Goal: Task Accomplishment & Management: Use online tool/utility

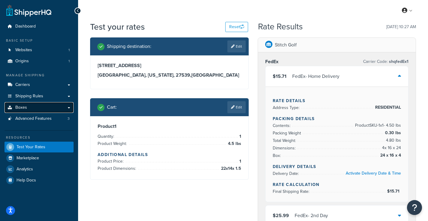
click at [35, 108] on link "Boxes" at bounding box center [39, 107] width 69 height 11
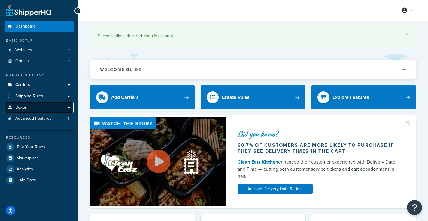
click at [28, 107] on link "Boxes" at bounding box center [39, 107] width 69 height 11
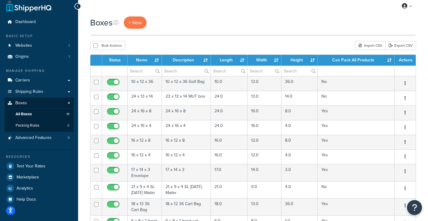
scroll to position [2, 0]
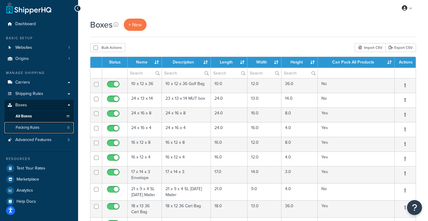
click at [41, 125] on link "Packing Rules 0" at bounding box center [39, 127] width 69 height 11
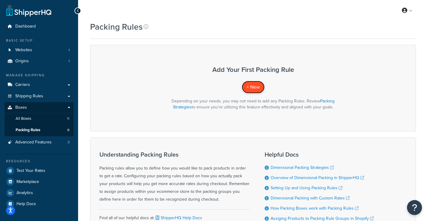
click at [251, 86] on span "+ New" at bounding box center [252, 87] width 13 height 7
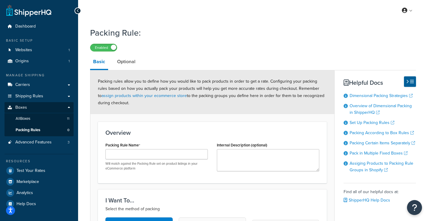
click at [140, 163] on p "Will match against the Packing Rule set on product listings in your eCommerce p…" at bounding box center [156, 166] width 102 height 9
click at [139, 154] on input "Packing Rule Name" at bounding box center [156, 154] width 102 height 10
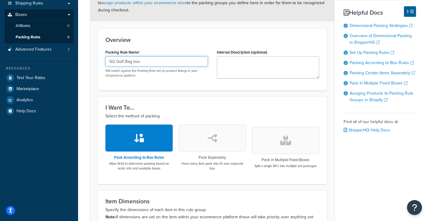
scroll to position [109, 0]
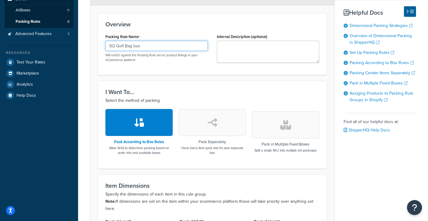
type input "Sl2 Golf Bag box"
click at [212, 116] on button "button" at bounding box center [212, 122] width 67 height 27
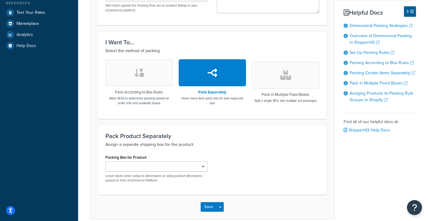
scroll to position [187, 0]
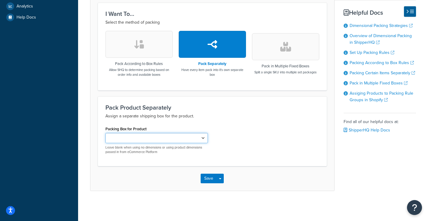
click at [190, 137] on select "10 x 12 x 36 24 x 13 x 14 21 x 9 x 4 SL Sunday Mailer" at bounding box center [156, 138] width 102 height 10
select select "742911"
click at [105, 133] on select "10 x 12 x 36 24 x 13 x 14 21 x 9 x 4 SL Sunday Mailer" at bounding box center [156, 138] width 102 height 10
click at [211, 182] on button "Save" at bounding box center [208, 179] width 16 height 10
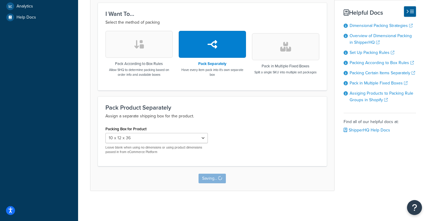
scroll to position [0, 0]
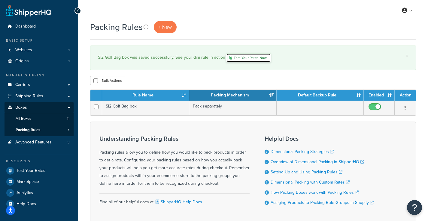
click at [250, 57] on link "Test Your Rates Now!" at bounding box center [248, 57] width 45 height 9
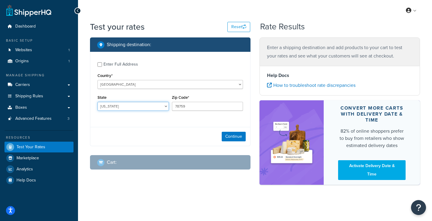
click at [121, 106] on select "[US_STATE] [US_STATE] [US_STATE] [US_STATE] [US_STATE] Armed Forces Americas Ar…" at bounding box center [133, 106] width 71 height 9
select select "NC"
click at [98, 102] on select "[US_STATE] [US_STATE] [US_STATE] [US_STATE] [US_STATE] Armed Forces Americas Ar…" at bounding box center [133, 106] width 71 height 9
drag, startPoint x: 192, startPoint y: 99, endPoint x: 190, endPoint y: 108, distance: 9.3
click at [192, 100] on div "Zip Code* 78759" at bounding box center [207, 102] width 71 height 17
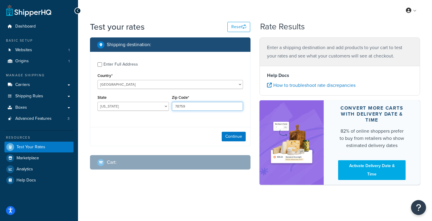
click at [189, 108] on input "78759" at bounding box center [207, 106] width 71 height 9
click at [190, 109] on input "78759" at bounding box center [207, 106] width 71 height 9
type input "27518"
click at [229, 139] on button "Continue" at bounding box center [234, 137] width 24 height 10
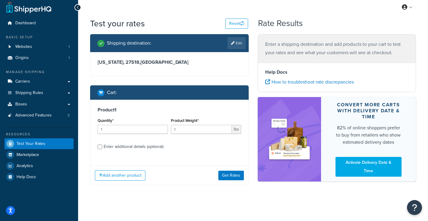
scroll to position [7, 0]
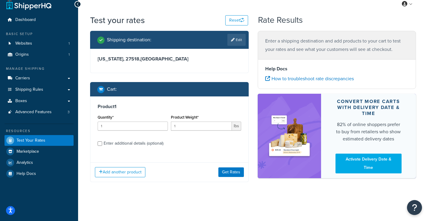
click at [113, 148] on div "Product 1 Quantity* 1 Product Weight* 1 lbs Enter additional details (optional)" at bounding box center [169, 128] width 158 height 62
click at [112, 146] on div "Enter additional details (optional)" at bounding box center [134, 144] width 60 height 8
click at [102, 146] on input "Enter additional details (optional)" at bounding box center [100, 144] width 5 height 5
checkbox input "true"
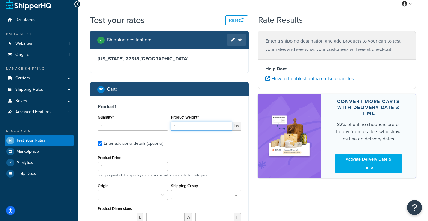
click at [177, 128] on input "1" at bounding box center [201, 126] width 61 height 9
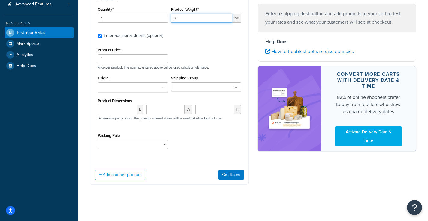
scroll to position [117, 0]
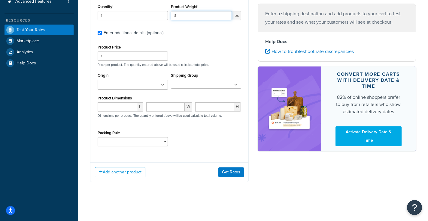
type input "8"
click at [221, 87] on ul at bounding box center [206, 84] width 70 height 9
click at [219, 77] on div "Shipping Group No results found" at bounding box center [206, 79] width 70 height 17
click at [121, 105] on input "number" at bounding box center [118, 107] width 40 height 9
type input "10"
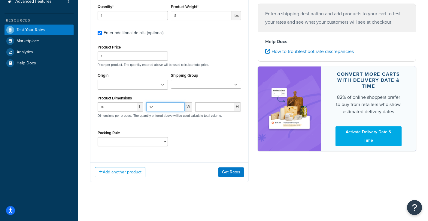
type input "12"
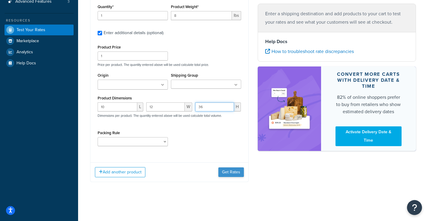
type input "36"
click at [231, 176] on button "Get Rates" at bounding box center [231, 173] width 26 height 10
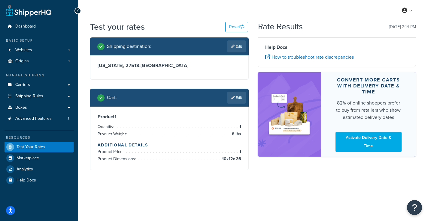
scroll to position [0, 0]
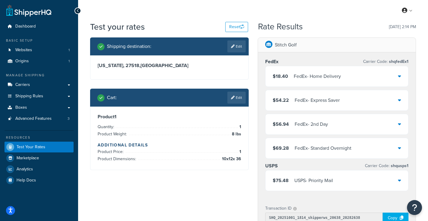
click at [334, 75] on div "FedEx - Home Delivery" at bounding box center [316, 76] width 47 height 8
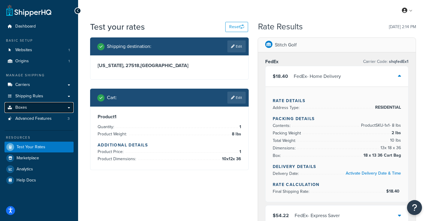
click at [35, 110] on link "Boxes" at bounding box center [39, 107] width 69 height 11
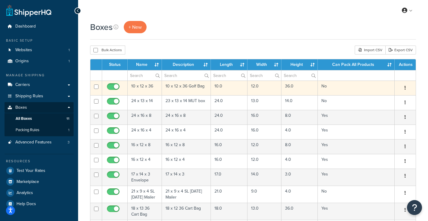
click at [179, 88] on td "10 x 12 x 36 Golf Bag" at bounding box center [186, 88] width 49 height 15
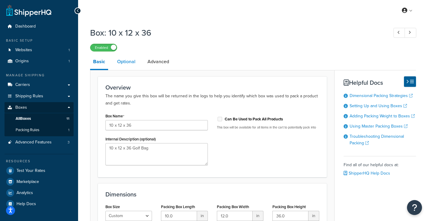
click at [129, 63] on link "Optional" at bounding box center [126, 62] width 24 height 14
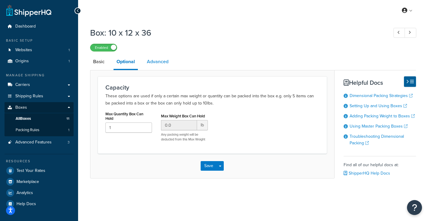
click at [153, 61] on link "Advanced" at bounding box center [158, 62] width 28 height 14
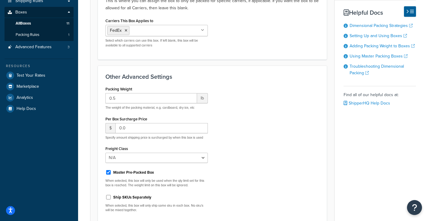
scroll to position [154, 0]
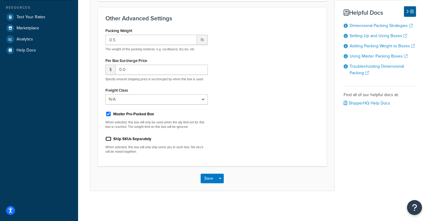
click at [107, 139] on input "Ship SKUs Separately" at bounding box center [108, 139] width 6 height 5
checkbox input "true"
click at [203, 177] on button "Save" at bounding box center [208, 179] width 16 height 10
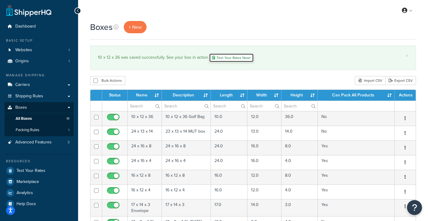
click at [233, 58] on link "Test Your Rates Now!" at bounding box center [231, 57] width 45 height 9
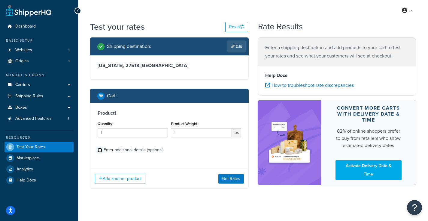
click at [99, 149] on input "Enter additional details (optional)" at bounding box center [100, 150] width 5 height 5
checkbox input "true"
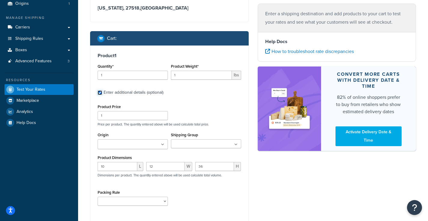
scroll to position [117, 0]
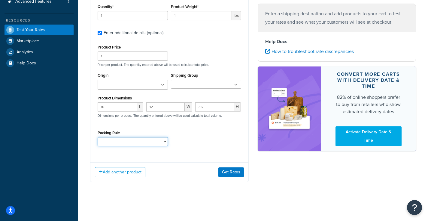
click at [151, 144] on select "Sl2 Golf Bag box" at bounding box center [133, 141] width 70 height 9
drag, startPoint x: 212, startPoint y: 121, endPoint x: 200, endPoint y: 124, distance: 12.3
click at [212, 121] on div "10 L 12 W 36 H Dimensions per product. The quantity entered above will be used …" at bounding box center [169, 114] width 146 height 22
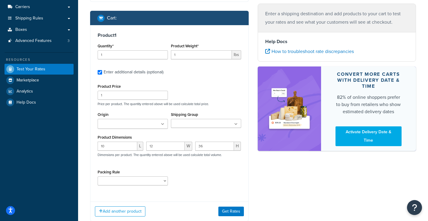
scroll to position [9, 0]
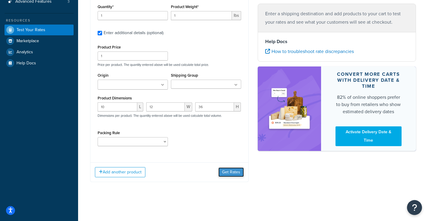
click at [229, 175] on button "Get Rates" at bounding box center [231, 173] width 26 height 10
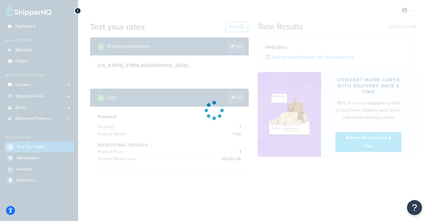
scroll to position [0, 0]
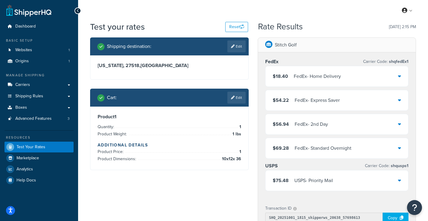
click at [354, 84] on div "$18.40 FedEx - Home Delivery" at bounding box center [336, 76] width 143 height 20
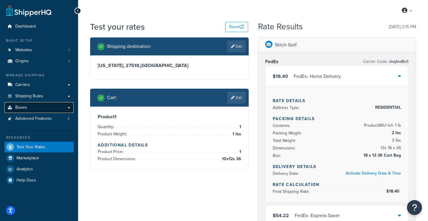
click at [32, 108] on link "Boxes" at bounding box center [39, 107] width 69 height 11
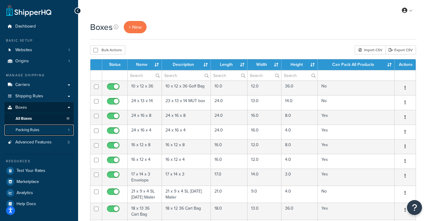
click at [30, 129] on span "Packing Rules" at bounding box center [28, 130] width 24 height 5
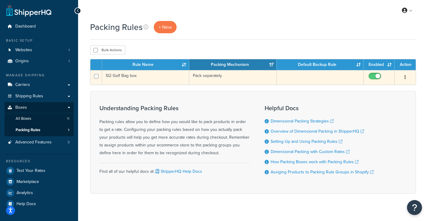
click at [161, 78] on td "Sl2 Golf Bag box" at bounding box center [145, 77] width 87 height 15
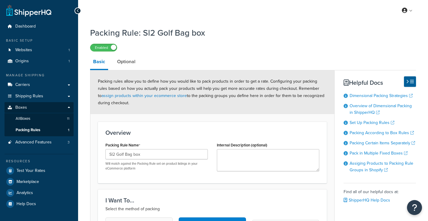
select select "742911"
click at [133, 59] on link "Optional" at bounding box center [126, 62] width 24 height 14
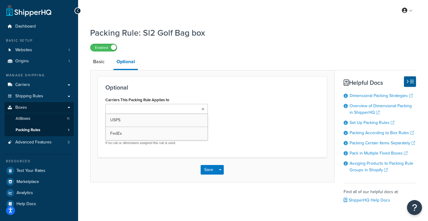
click at [179, 109] on ul at bounding box center [156, 109] width 102 height 10
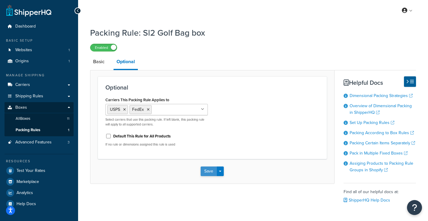
click at [204, 169] on button "Save" at bounding box center [208, 172] width 16 height 10
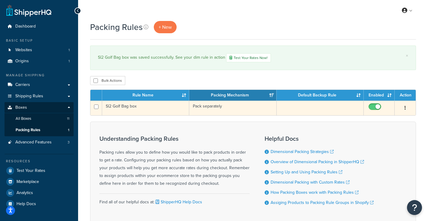
click at [165, 109] on td "Sl2 Golf Bag box" at bounding box center [145, 108] width 87 height 15
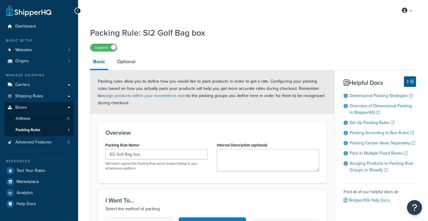
select select "742911"
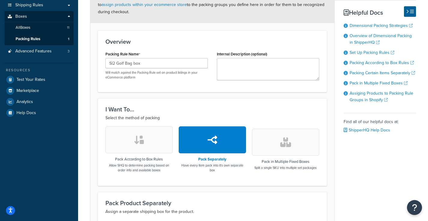
scroll to position [187, 0]
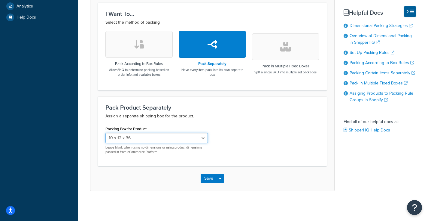
click at [201, 140] on select "10 x 12 x 36 24 x 13 x 14 21 x 9 x 4 SL Sunday Mailer" at bounding box center [156, 138] width 102 height 10
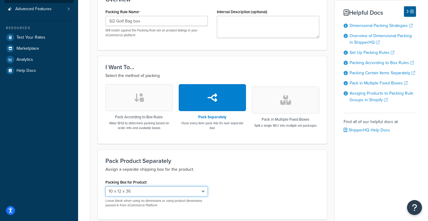
scroll to position [14, 0]
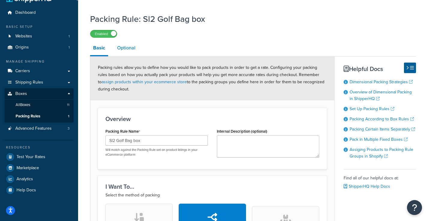
click at [130, 52] on link "Optional" at bounding box center [126, 48] width 24 height 14
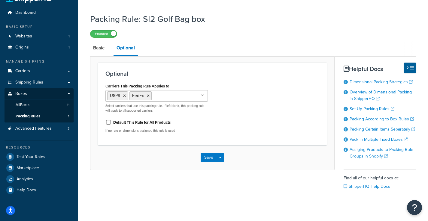
click at [249, 104] on div "Carriers This Packing Rule Applies to USPS FedEx No results found Select carrie…" at bounding box center [212, 110] width 223 height 56
click at [100, 48] on link "Basic" at bounding box center [98, 48] width 17 height 14
select select "742911"
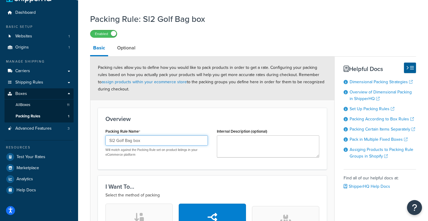
click at [112, 138] on input "Sl2 Golf Bag box" at bounding box center [156, 141] width 102 height 10
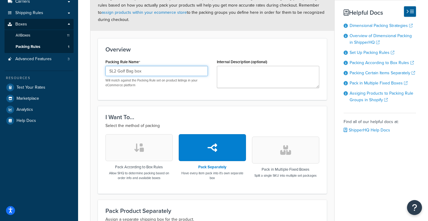
scroll to position [60, 0]
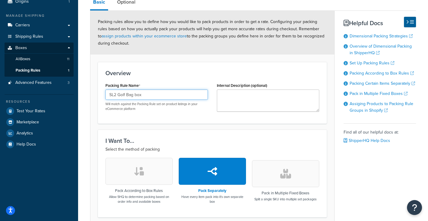
click at [151, 94] on input "SL2 Golf Bag box" at bounding box center [156, 95] width 102 height 10
drag, startPoint x: 151, startPoint y: 94, endPoint x: 144, endPoint y: 93, distance: 7.0
click at [144, 93] on input "SL2 Golf Bag box" at bounding box center [156, 95] width 102 height 10
drag, startPoint x: 148, startPoint y: 97, endPoint x: 77, endPoint y: 93, distance: 70.9
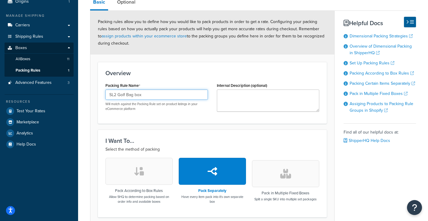
click at [77, 94] on div "Dashboard Basic Setup Websites 1 Origins 1 Manage Shipping Carriers Carriers Al…" at bounding box center [214, 144] width 428 height 408
click at [113, 95] on input "Sl2 Golf Bag" at bounding box center [156, 95] width 102 height 10
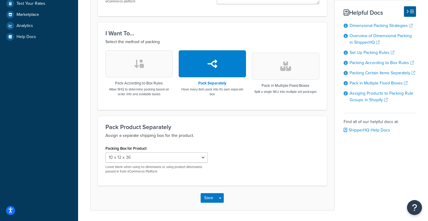
scroll to position [187, 0]
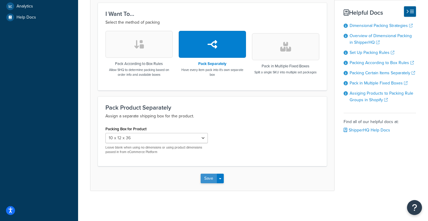
type input "SL2 Golf Bag"
click at [211, 183] on button "Save" at bounding box center [208, 179] width 16 height 10
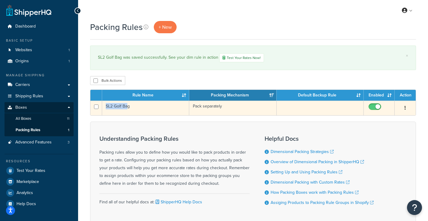
drag, startPoint x: 128, startPoint y: 107, endPoint x: 92, endPoint y: 108, distance: 36.0
click at [91, 108] on tr "SL2 Golf Bag Pack separately Edit Duplicate Delete" at bounding box center [252, 108] width 325 height 15
drag, startPoint x: 128, startPoint y: 108, endPoint x: 106, endPoint y: 108, distance: 21.9
click at [106, 108] on td "SL2 Golf Bag" at bounding box center [145, 108] width 87 height 15
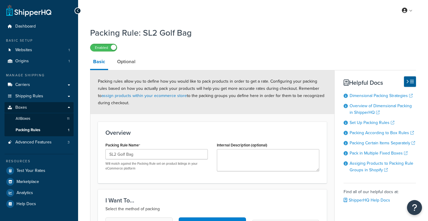
select select "742911"
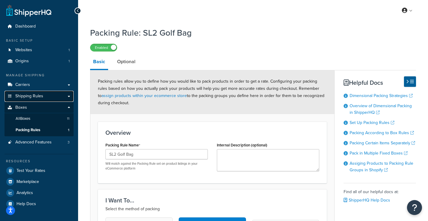
click at [70, 96] on link "Shipping Rules" at bounding box center [39, 96] width 69 height 11
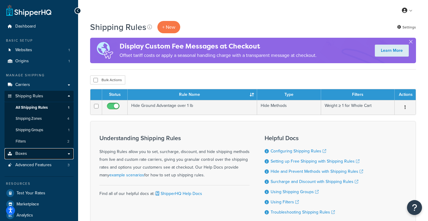
click at [35, 156] on link "Boxes" at bounding box center [39, 154] width 69 height 11
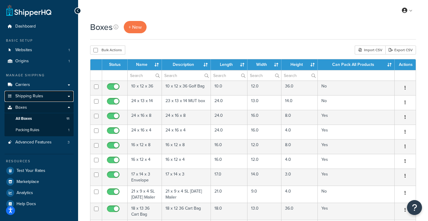
click at [68, 99] on link "Shipping Rules" at bounding box center [39, 96] width 69 height 11
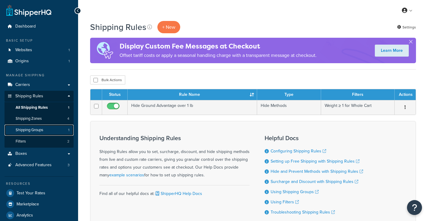
click at [38, 127] on link "Shipping Groups 1" at bounding box center [39, 130] width 69 height 11
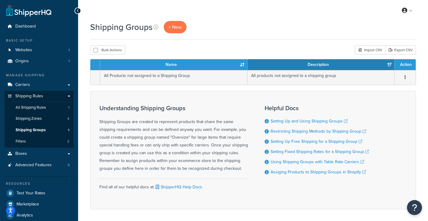
click at [185, 33] on div "+ New" at bounding box center [175, 27] width 23 height 12
click at [180, 30] on span "+ New" at bounding box center [174, 27] width 13 height 7
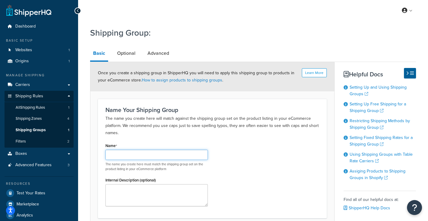
click at [139, 154] on input "Name" at bounding box center [156, 155] width 102 height 10
type input "SL2 Golf Bag"
click at [129, 55] on link "Optional" at bounding box center [126, 53] width 24 height 14
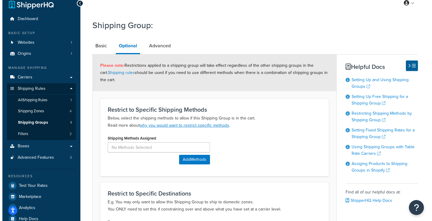
scroll to position [11, 0]
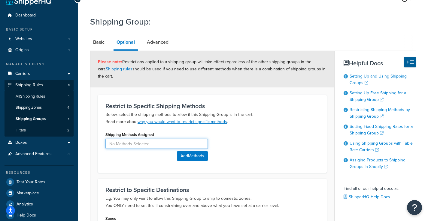
click at [125, 142] on input at bounding box center [156, 144] width 102 height 10
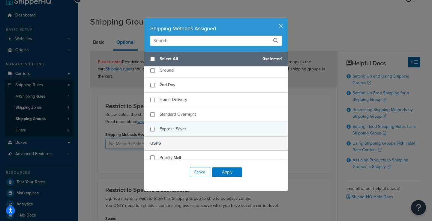
scroll to position [13, 0]
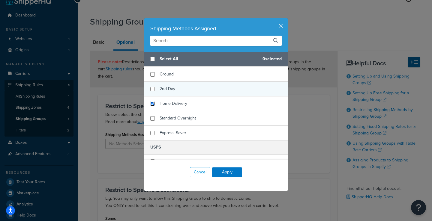
drag, startPoint x: 151, startPoint y: 103, endPoint x: 155, endPoint y: 92, distance: 11.5
click at [152, 103] on input "checkbox" at bounding box center [152, 104] width 5 height 5
checkbox input "true"
click at [152, 89] on input "checkbox" at bounding box center [152, 89] width 5 height 5
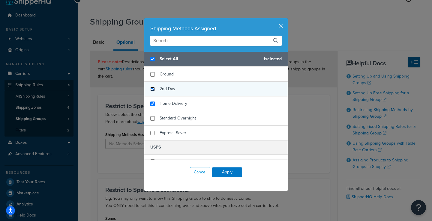
checkbox input "true"
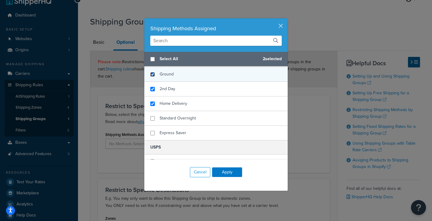
checkbox input "false"
drag, startPoint x: 151, startPoint y: 74, endPoint x: 159, endPoint y: 81, distance: 10.9
click at [151, 75] on input "checkbox" at bounding box center [152, 74] width 5 height 5
checkbox input "true"
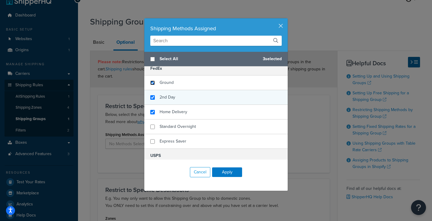
scroll to position [0, 0]
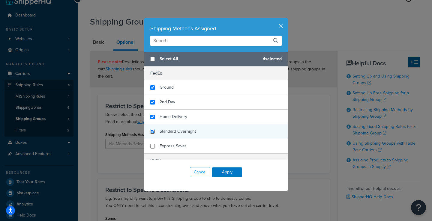
click at [150, 132] on input "checkbox" at bounding box center [152, 132] width 5 height 5
checkbox input "true"
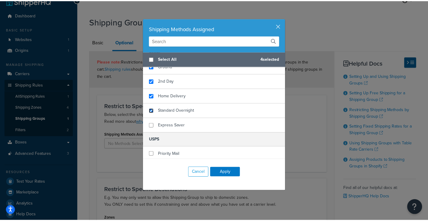
scroll to position [37, 0]
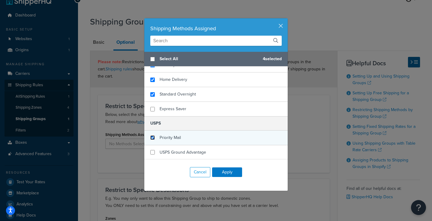
drag, startPoint x: 149, startPoint y: 138, endPoint x: 193, endPoint y: 145, distance: 44.1
click at [150, 138] on input "checkbox" at bounding box center [152, 138] width 5 height 5
checkbox input "true"
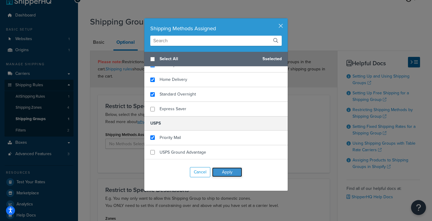
click at [224, 176] on button "Apply" at bounding box center [227, 173] width 30 height 10
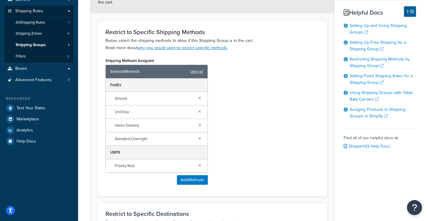
scroll to position [194, 0]
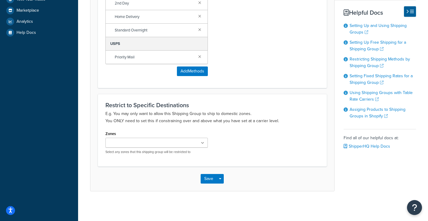
click at [167, 148] on ul at bounding box center [156, 143] width 102 height 10
click at [210, 176] on button "Save" at bounding box center [208, 181] width 16 height 10
click at [211, 81] on div "Shipping Methods Assigned Selected Methods clear all FedEx Ground 2nd Day Home …" at bounding box center [156, 13] width 111 height 133
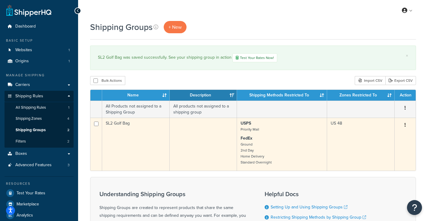
click at [131, 131] on td "SL2 Golf Bag" at bounding box center [136, 144] width 68 height 53
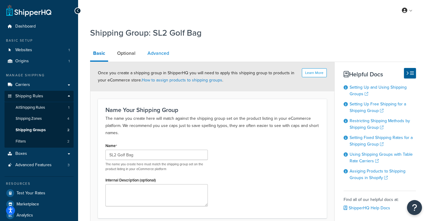
click at [159, 55] on link "Advanced" at bounding box center [158, 53] width 28 height 14
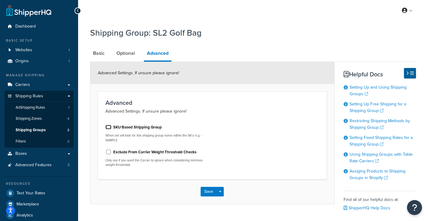
click at [107, 128] on input "SKU Based Shipping Group" at bounding box center [108, 127] width 6 height 5
checkbox input "true"
click at [207, 196] on button "Save" at bounding box center [208, 192] width 16 height 10
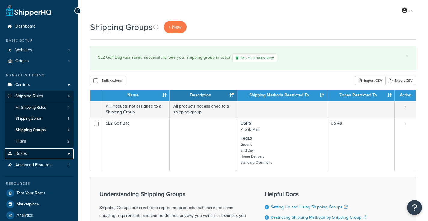
click at [25, 156] on span "Boxes" at bounding box center [21, 154] width 12 height 5
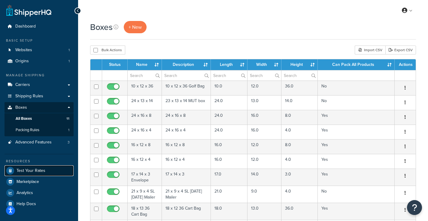
click at [28, 169] on span "Test Your Rates" at bounding box center [31, 171] width 29 height 5
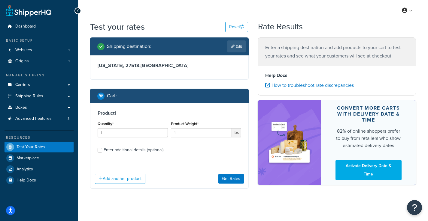
click at [102, 151] on div "Enter additional details (optional)" at bounding box center [169, 150] width 143 height 10
click at [99, 150] on input "Enter additional details (optional)" at bounding box center [100, 150] width 5 height 5
checkbox input "true"
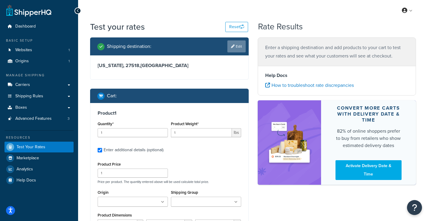
click at [242, 46] on link "Edit" at bounding box center [236, 47] width 18 height 12
select select "NC"
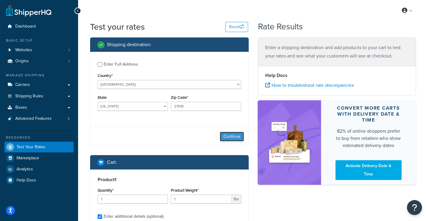
click at [230, 135] on button "Continue" at bounding box center [232, 137] width 24 height 10
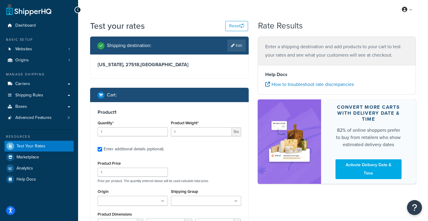
scroll to position [1, 0]
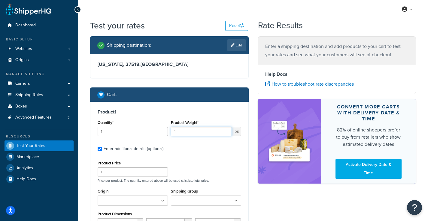
click at [187, 130] on input "1" at bounding box center [201, 131] width 61 height 9
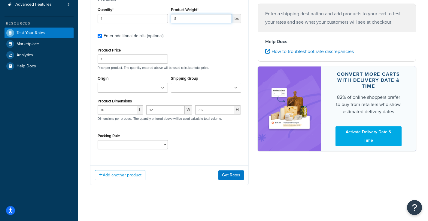
scroll to position [117, 0]
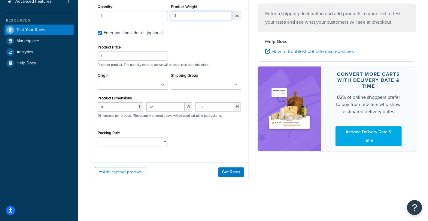
type input "8"
click at [214, 89] on ul at bounding box center [206, 85] width 70 height 10
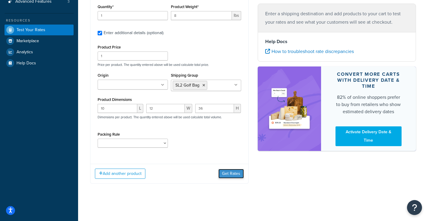
click at [229, 172] on button "Get Rates" at bounding box center [231, 174] width 26 height 10
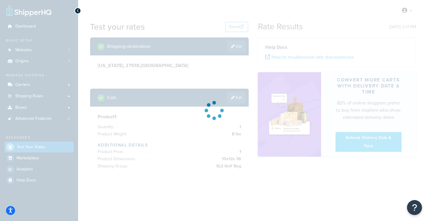
scroll to position [0, 0]
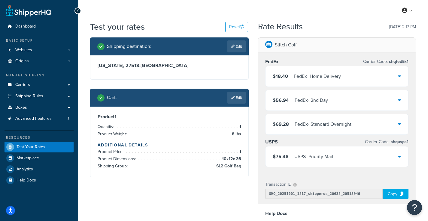
click at [402, 75] on div "$18.40 FedEx - Home Delivery" at bounding box center [336, 76] width 143 height 20
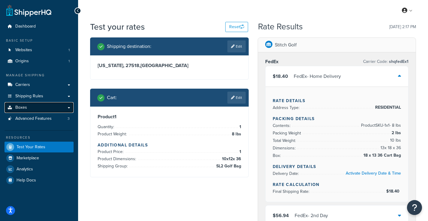
click at [30, 105] on link "Boxes" at bounding box center [39, 107] width 69 height 11
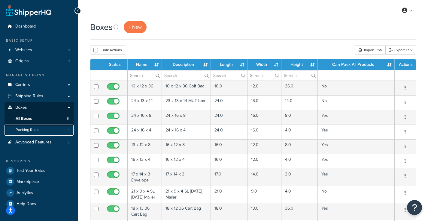
click at [31, 129] on span "Packing Rules" at bounding box center [28, 130] width 24 height 5
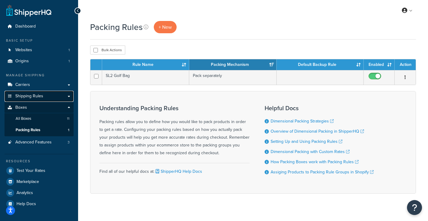
click at [69, 95] on link "Shipping Rules" at bounding box center [39, 96] width 69 height 11
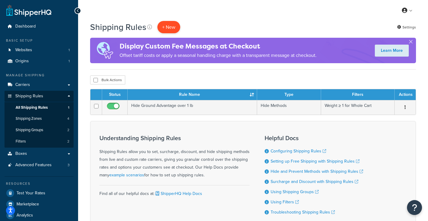
click at [171, 27] on p "+ New" at bounding box center [168, 27] width 23 height 12
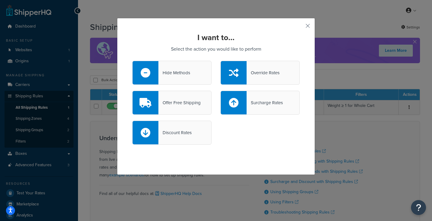
click at [259, 65] on div "Override Rates" at bounding box center [260, 73] width 79 height 24
click at [0, 0] on input "Override Rates" at bounding box center [0, 0] width 0 height 0
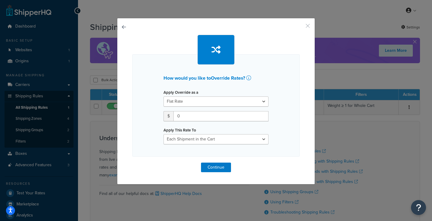
drag, startPoint x: 304, startPoint y: 25, endPoint x: 250, endPoint y: 35, distance: 54.7
click at [303, 25] on div "How would you like to Override Rates ? Apply Override as a Flat Rate Percentage…" at bounding box center [216, 101] width 198 height 167
click at [300, 27] on button "button" at bounding box center [299, 28] width 2 height 2
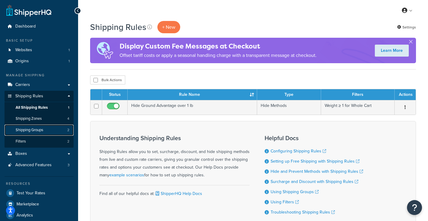
click at [41, 130] on span "Shipping Groups" at bounding box center [30, 130] width 28 height 5
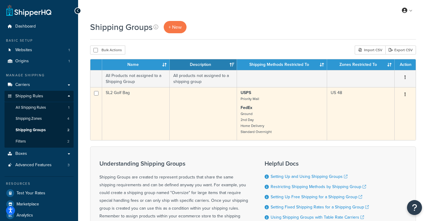
click at [404, 97] on button "button" at bounding box center [405, 95] width 8 height 10
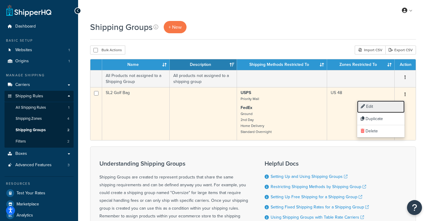
click at [392, 104] on link "Edit" at bounding box center [380, 107] width 47 height 12
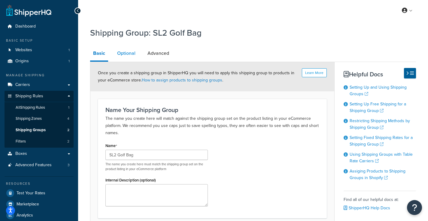
click at [123, 53] on link "Optional" at bounding box center [126, 53] width 24 height 14
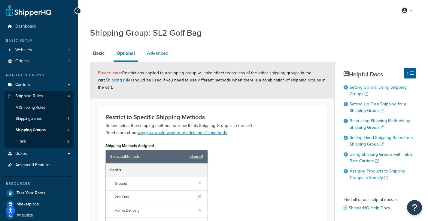
click at [166, 54] on link "Advanced" at bounding box center [158, 53] width 28 height 14
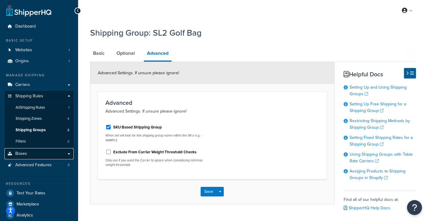
click at [31, 153] on link "Boxes" at bounding box center [39, 154] width 69 height 11
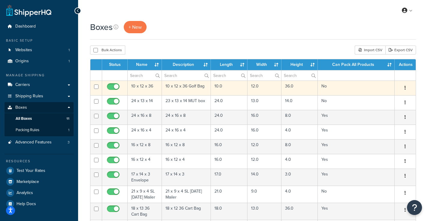
click at [152, 89] on td "10 x 12 x 36" at bounding box center [145, 88] width 34 height 15
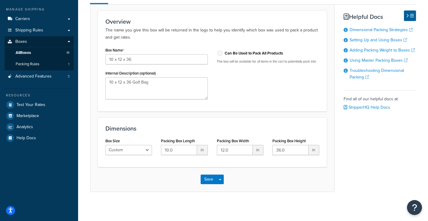
scroll to position [67, 0]
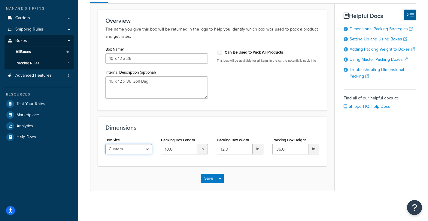
click at [145, 148] on select "Custom USPS Small Flat Box USPS Medium Flat Box USPS Large Flat Box USPS Flat E…" at bounding box center [128, 149] width 47 height 10
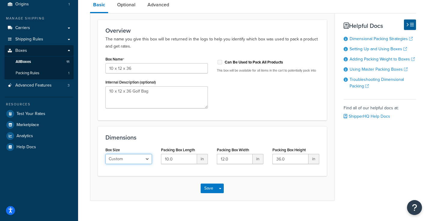
scroll to position [0, 0]
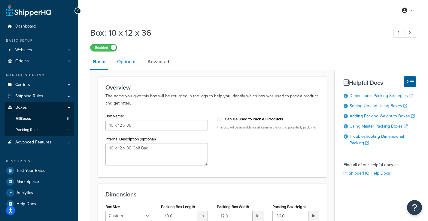
click at [130, 65] on link "Optional" at bounding box center [126, 62] width 24 height 14
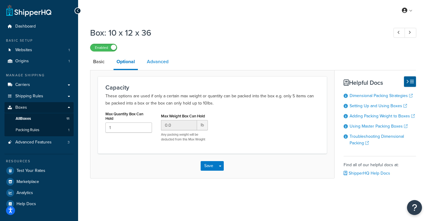
click at [154, 66] on link "Advanced" at bounding box center [158, 62] width 28 height 14
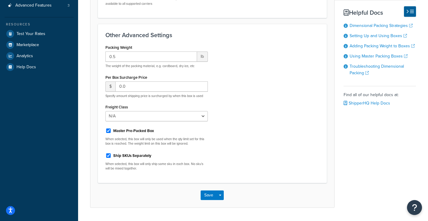
scroll to position [154, 0]
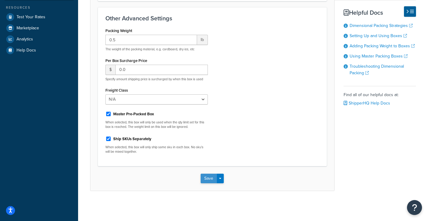
click at [210, 177] on button "Save" at bounding box center [208, 179] width 16 height 10
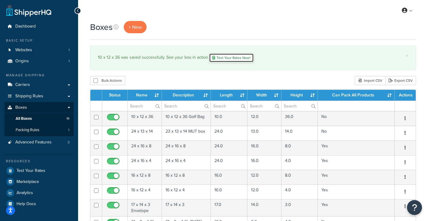
click at [236, 56] on link "Test Your Rates Now!" at bounding box center [231, 57] width 45 height 9
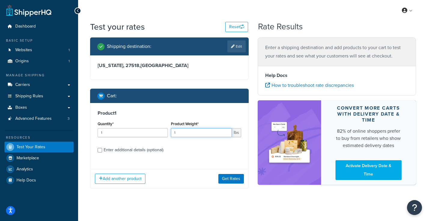
click at [185, 131] on input "1" at bounding box center [201, 132] width 61 height 9
type input "8"
click at [102, 151] on input "Enter additional details (optional)" at bounding box center [100, 150] width 5 height 5
checkbox input "true"
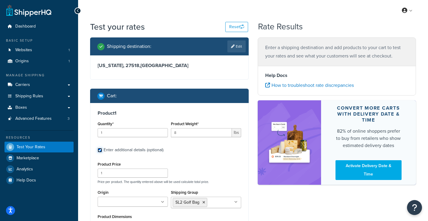
scroll to position [119, 0]
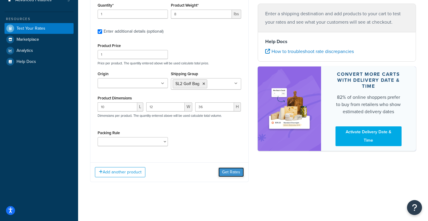
click at [233, 175] on button "Get Rates" at bounding box center [231, 173] width 26 height 10
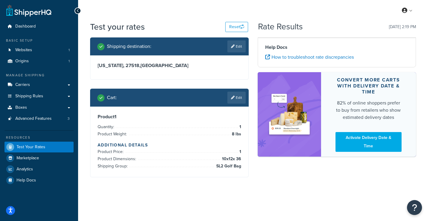
scroll to position [0, 0]
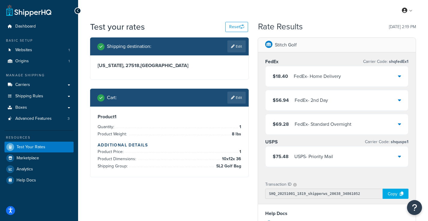
click at [332, 81] on div "$18.40 FedEx - Home Delivery" at bounding box center [336, 76] width 143 height 20
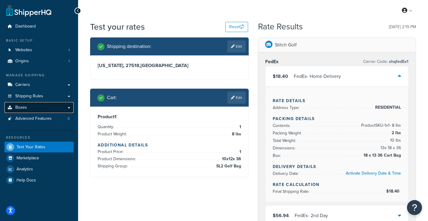
click at [24, 106] on span "Boxes" at bounding box center [21, 107] width 12 height 5
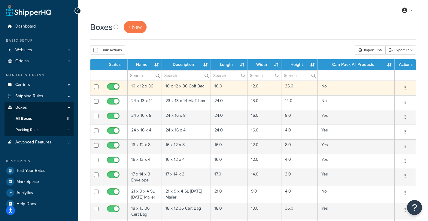
click at [404, 89] on button "button" at bounding box center [405, 88] width 8 height 10
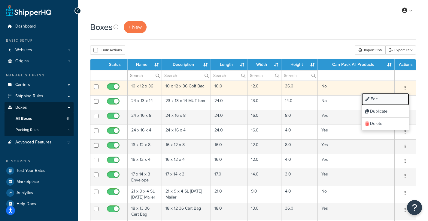
click at [379, 95] on link "Edit" at bounding box center [384, 99] width 47 height 12
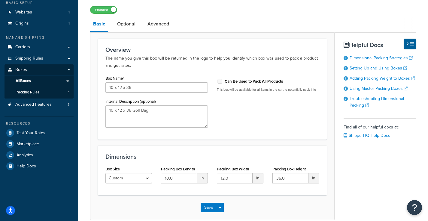
scroll to position [67, 0]
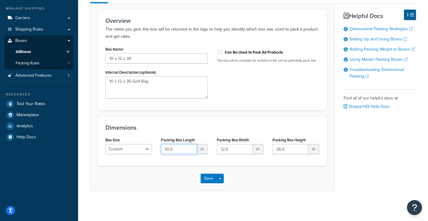
click at [186, 146] on input "10.0" at bounding box center [179, 149] width 36 height 10
click at [185, 148] on input "10.0" at bounding box center [179, 149] width 36 height 10
type input "10.5"
type input "12"
type input "10"
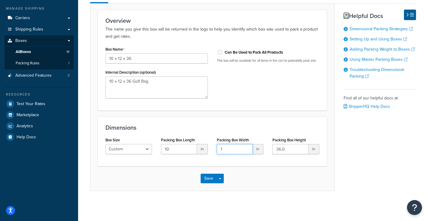
type input "12"
type input "36"
click at [273, 112] on form "Overview The name you give this box will be returned in the logs to help you id…" at bounding box center [212, 101] width 244 height 182
click at [208, 182] on button "Save" at bounding box center [208, 179] width 16 height 10
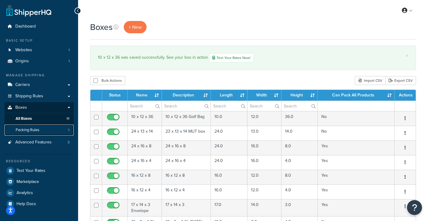
click at [31, 130] on span "Packing Rules" at bounding box center [28, 130] width 24 height 5
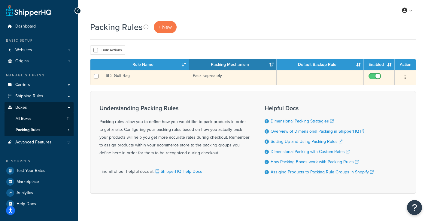
click at [150, 79] on td "SL2 Golf Bag" at bounding box center [145, 77] width 87 height 15
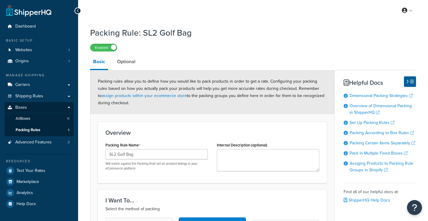
select select "742911"
click at [132, 63] on link "Optional" at bounding box center [126, 62] width 24 height 14
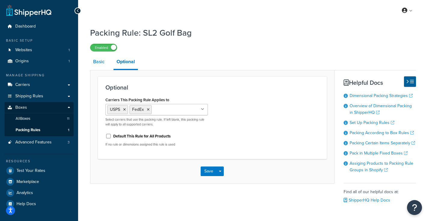
click at [99, 62] on link "Basic" at bounding box center [98, 62] width 17 height 14
select select "742911"
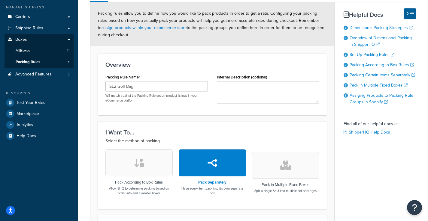
scroll to position [64, 0]
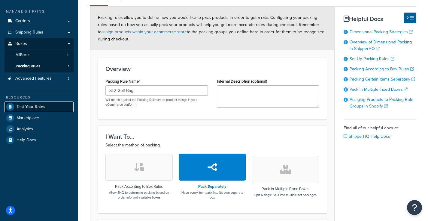
click at [43, 105] on span "Test Your Rates" at bounding box center [31, 107] width 29 height 5
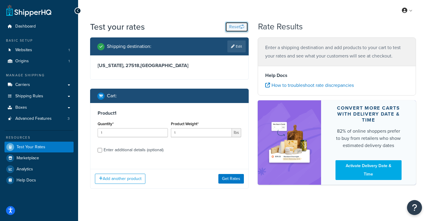
click at [235, 27] on button "Reset" at bounding box center [236, 27] width 23 height 10
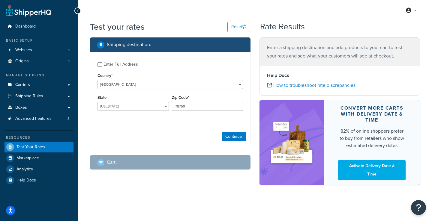
click at [114, 63] on div "Enter Full Address" at bounding box center [121, 64] width 35 height 8
click at [126, 109] on select "Alabama Alaska American Samoa Arizona Arkansas Armed Forces Americas Armed Forc…" at bounding box center [133, 106] width 71 height 9
select select "NC"
click at [98, 102] on select "Alabama Alaska American Samoa Arizona Arkansas Armed Forces Americas Armed Forc…" at bounding box center [133, 106] width 71 height 9
click at [197, 105] on input "78759" at bounding box center [207, 106] width 71 height 9
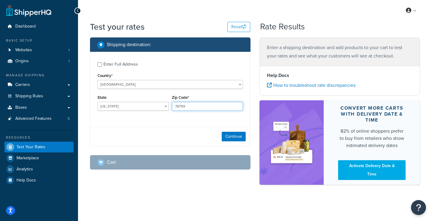
click at [197, 106] on input "78759" at bounding box center [207, 106] width 71 height 9
click at [196, 106] on input "78759" at bounding box center [207, 106] width 71 height 9
click at [196, 106] on input "7875927518" at bounding box center [207, 106] width 71 height 9
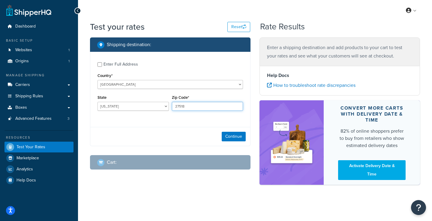
type input "27518"
drag, startPoint x: 252, startPoint y: 143, endPoint x: 249, endPoint y: 142, distance: 3.2
click at [252, 143] on div "Shipping destination : Enter Full Address Country* United States United Kingdom…" at bounding box center [171, 109] width 170 height 142
click at [235, 136] on button "Continue" at bounding box center [234, 137] width 24 height 10
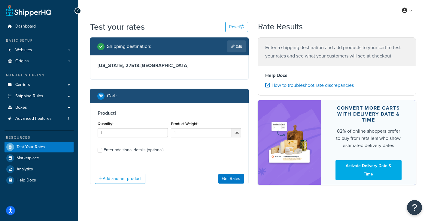
click at [185, 138] on div "Product Weight* 1 lbs" at bounding box center [205, 131] width 73 height 22
click at [189, 134] on input "1" at bounding box center [201, 132] width 61 height 9
type input "8"
click at [100, 151] on input "Enter additional details (optional)" at bounding box center [100, 150] width 5 height 5
checkbox input "true"
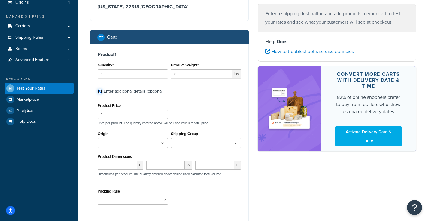
scroll to position [67, 0]
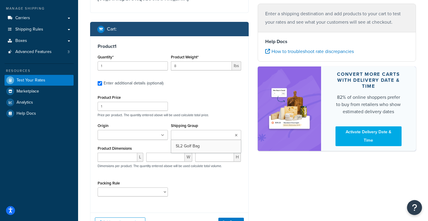
click at [205, 134] on input "Shipping Group" at bounding box center [199, 135] width 53 height 7
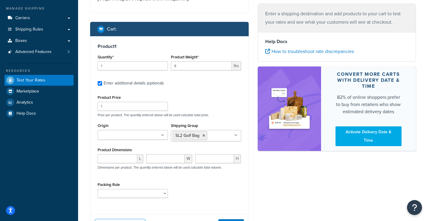
scroll to position [78, 0]
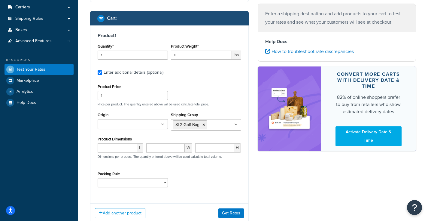
click at [204, 174] on div "Packing Rule SL2 Golf Bag" at bounding box center [169, 181] width 146 height 22
click at [232, 213] on button "Get Rates" at bounding box center [231, 214] width 26 height 10
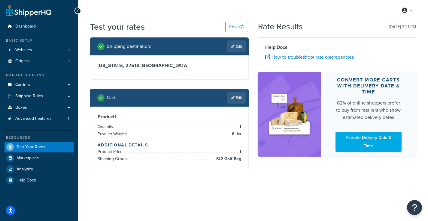
scroll to position [0, 0]
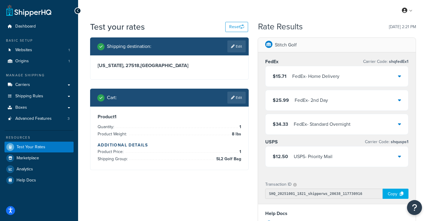
click at [400, 75] on icon at bounding box center [399, 76] width 3 height 5
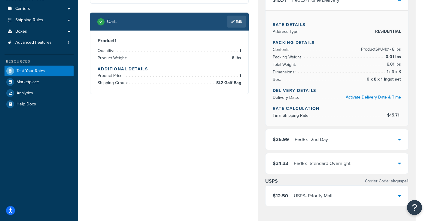
scroll to position [115, 0]
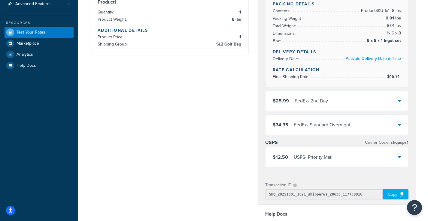
click at [334, 154] on div "$12.50 USPS - Priority Mail" at bounding box center [336, 157] width 143 height 20
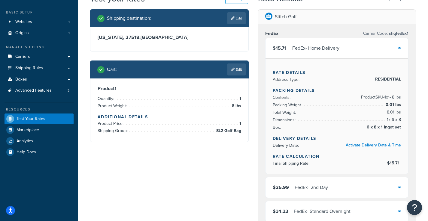
scroll to position [0, 0]
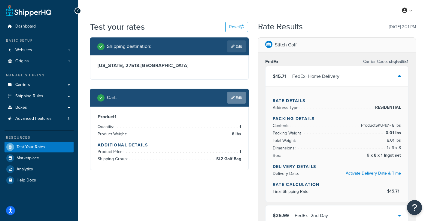
click at [237, 97] on link "Edit" at bounding box center [236, 98] width 18 height 12
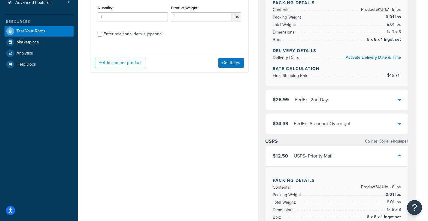
scroll to position [64, 0]
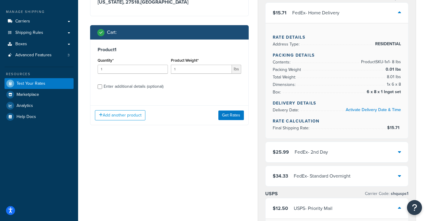
click at [153, 84] on div "Enter additional details (optional)" at bounding box center [134, 87] width 60 height 8
click at [102, 85] on input "Enter additional details (optional)" at bounding box center [100, 87] width 5 height 5
checkbox input "true"
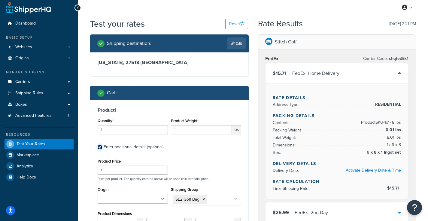
scroll to position [0, 0]
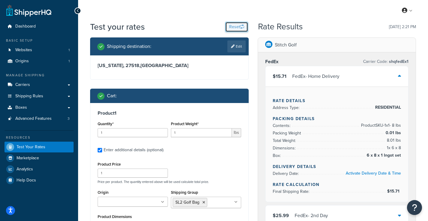
click at [239, 30] on button "Reset" at bounding box center [236, 27] width 23 height 10
select select "TX"
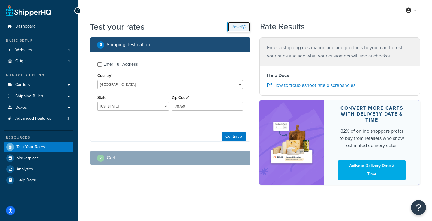
click at [238, 26] on button "Reset" at bounding box center [238, 27] width 23 height 10
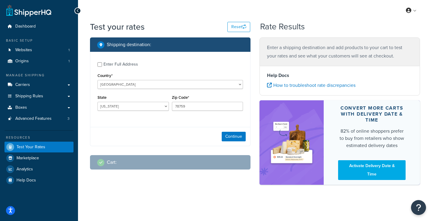
click at [108, 64] on div "Enter Full Address" at bounding box center [121, 64] width 35 height 8
click at [102, 64] on input "Enter Full Address" at bounding box center [100, 64] width 5 height 5
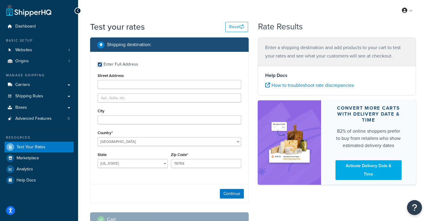
click at [99, 64] on input "Enter Full Address" at bounding box center [100, 64] width 5 height 5
checkbox input "false"
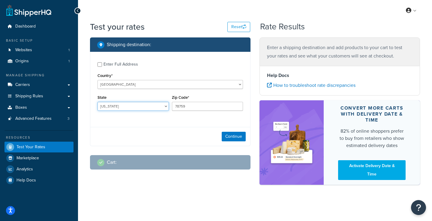
click at [118, 107] on select "Alabama Alaska American Samoa Arizona Arkansas Armed Forces Americas Armed Forc…" at bounding box center [133, 106] width 71 height 9
select select "NC"
click at [98, 102] on select "Alabama Alaska American Samoa Arizona Arkansas Armed Forces Americas Armed Forc…" at bounding box center [133, 106] width 71 height 9
type input "27518"
click at [224, 136] on button "Continue" at bounding box center [234, 137] width 24 height 10
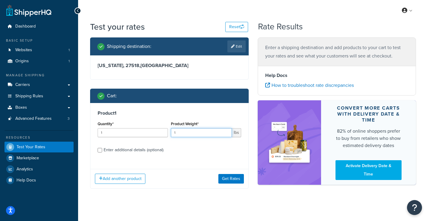
click at [216, 129] on input "1" at bounding box center [201, 132] width 61 height 9
type input "8"
click at [100, 149] on input "Enter additional details (optional)" at bounding box center [100, 150] width 5 height 5
checkbox input "true"
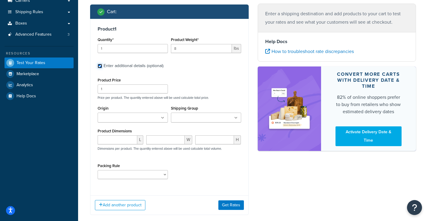
scroll to position [105, 0]
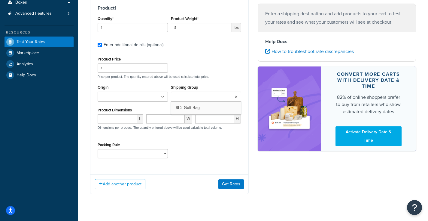
click at [211, 94] on ul at bounding box center [206, 97] width 70 height 10
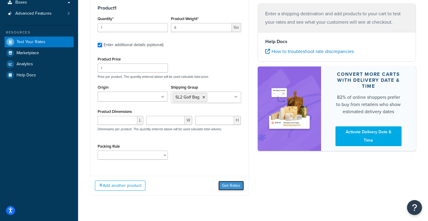
click at [229, 184] on button "Get Rates" at bounding box center [231, 186] width 26 height 10
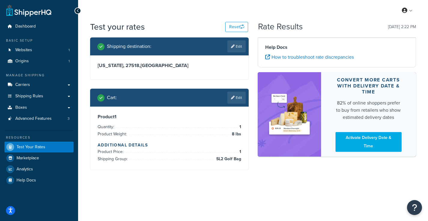
scroll to position [0, 0]
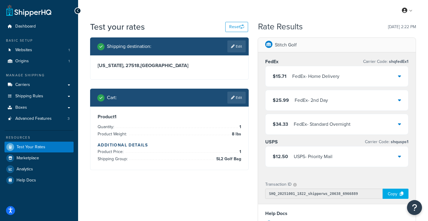
click at [377, 74] on div "$15.71 FedEx - Home Delivery" at bounding box center [336, 76] width 143 height 20
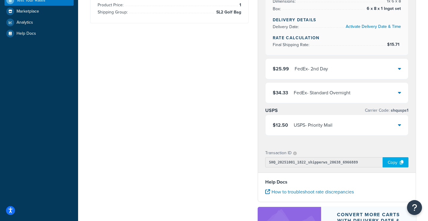
scroll to position [155, 0]
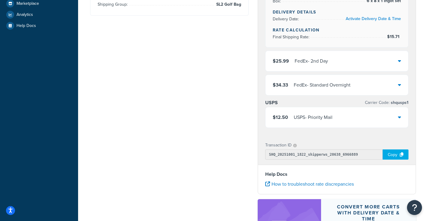
click at [389, 117] on div "$12.50 USPS - Priority Mail" at bounding box center [336, 117] width 143 height 20
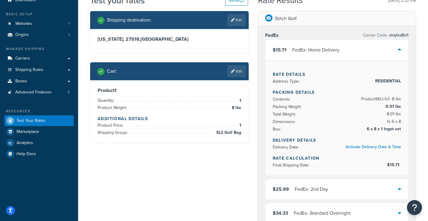
scroll to position [0, 0]
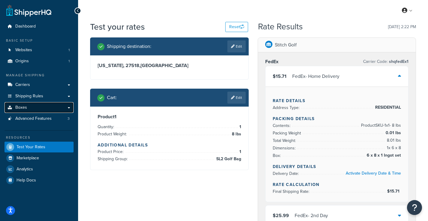
click at [23, 108] on span "Boxes" at bounding box center [21, 107] width 12 height 5
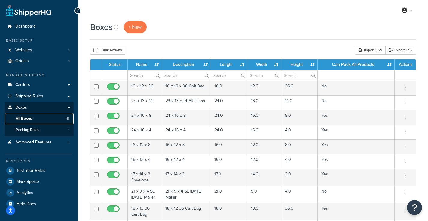
click at [20, 120] on span "All Boxes" at bounding box center [24, 118] width 16 height 5
click at [31, 128] on span "Packing Rules" at bounding box center [28, 130] width 24 height 5
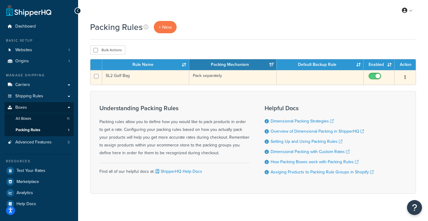
click at [141, 78] on td "SL2 Golf Bag" at bounding box center [145, 77] width 87 height 15
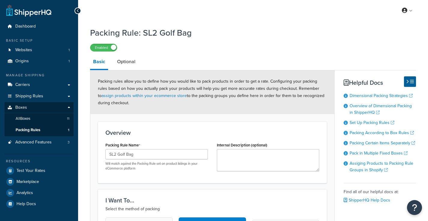
select select "742911"
click at [128, 63] on link "Optional" at bounding box center [126, 62] width 24 height 14
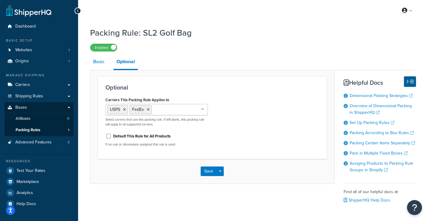
click at [104, 66] on link "Basic" at bounding box center [98, 62] width 17 height 14
select select "742911"
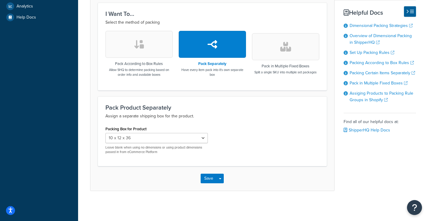
scroll to position [70, 0]
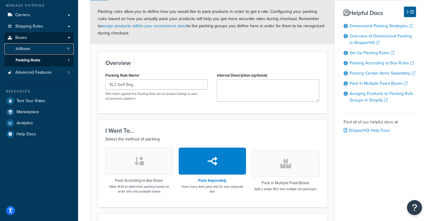
click at [39, 50] on link "All Boxes 11" at bounding box center [39, 49] width 69 height 11
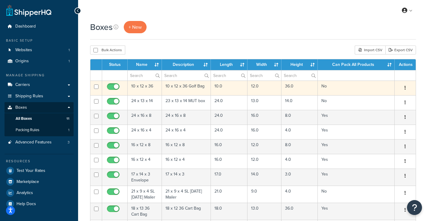
click at [152, 90] on td "10 x 12 x 36" at bounding box center [145, 88] width 34 height 15
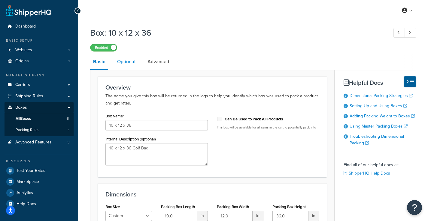
click at [132, 62] on link "Optional" at bounding box center [126, 62] width 24 height 14
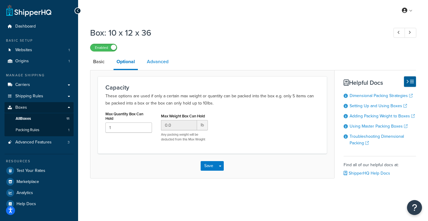
click at [151, 62] on link "Advanced" at bounding box center [158, 62] width 28 height 14
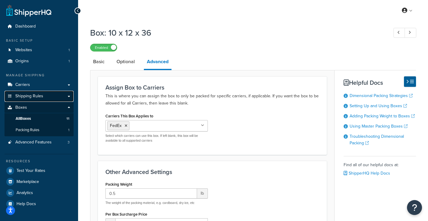
click at [39, 93] on link "Shipping Rules" at bounding box center [39, 96] width 69 height 11
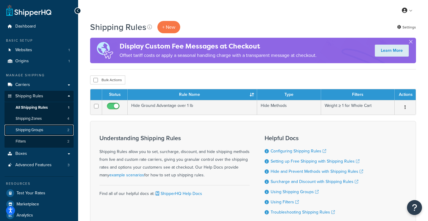
click at [41, 130] on span "Shipping Groups" at bounding box center [30, 130] width 28 height 5
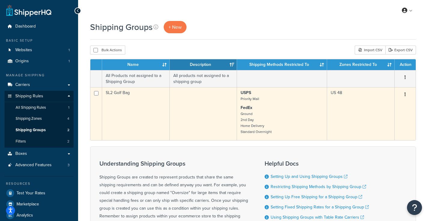
click at [143, 111] on td "SL2 Golf Bag" at bounding box center [136, 113] width 68 height 53
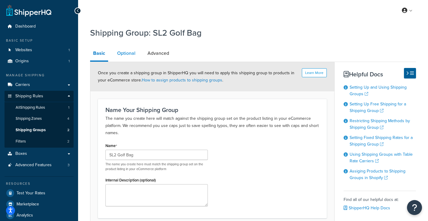
click at [134, 55] on link "Optional" at bounding box center [126, 53] width 24 height 14
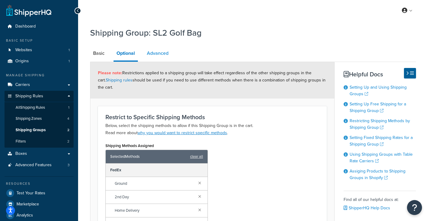
click at [161, 55] on link "Advanced" at bounding box center [158, 53] width 28 height 14
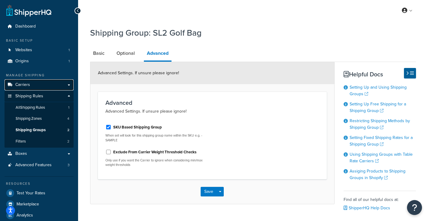
click at [30, 84] on link "Carriers" at bounding box center [39, 85] width 69 height 11
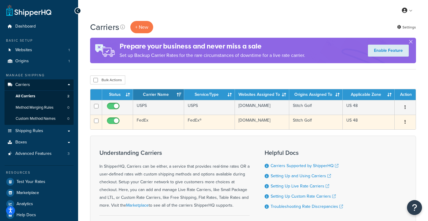
click at [257, 125] on td "srixonemployee.myshopify.com" at bounding box center [262, 122] width 54 height 15
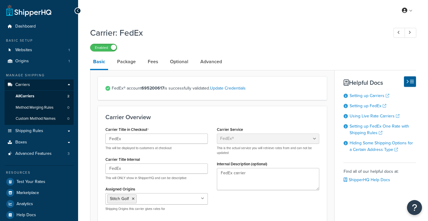
select select "fedEx"
select select "REGULAR_PICKUP"
select select "YOUR_PACKAGING"
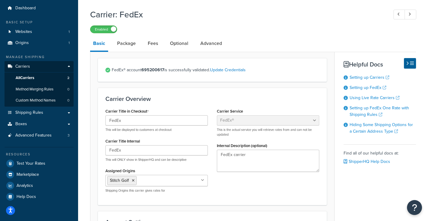
scroll to position [18, 0]
click at [131, 43] on link "Package" at bounding box center [126, 44] width 25 height 14
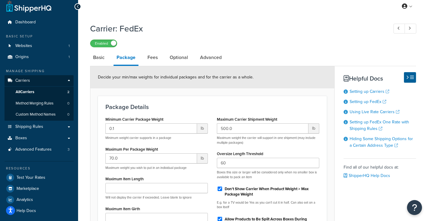
scroll to position [11, 0]
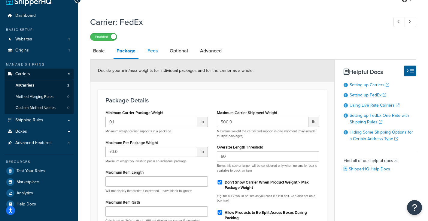
click at [156, 52] on link "Fees" at bounding box center [152, 51] width 16 height 14
select select "AFTER"
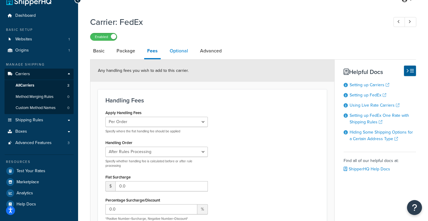
click at [183, 53] on link "Optional" at bounding box center [179, 51] width 24 height 14
select select "residential"
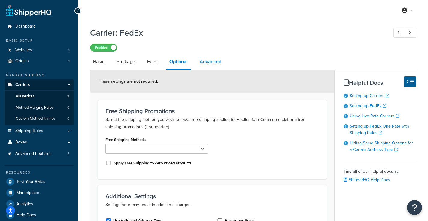
click at [205, 62] on link "Advanced" at bounding box center [211, 62] width 28 height 14
select select "false"
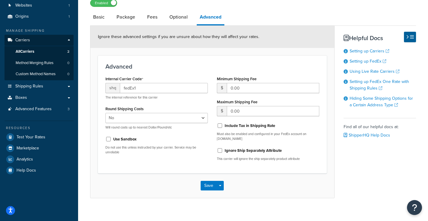
scroll to position [52, 0]
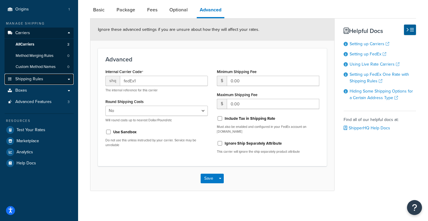
click at [35, 83] on link "Shipping Rules" at bounding box center [39, 79] width 69 height 11
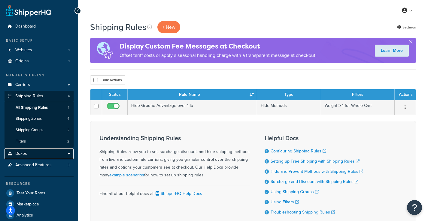
click at [32, 153] on link "Boxes" at bounding box center [39, 154] width 69 height 11
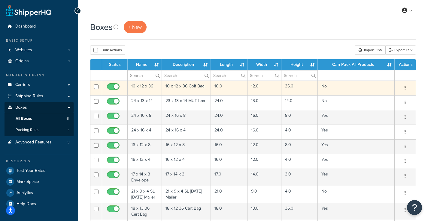
click at [404, 87] on button "button" at bounding box center [405, 88] width 8 height 10
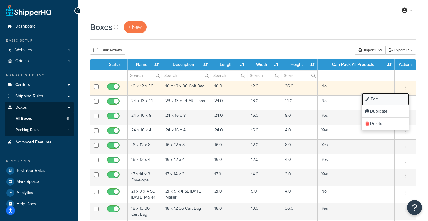
click at [387, 99] on link "Edit" at bounding box center [384, 99] width 47 height 12
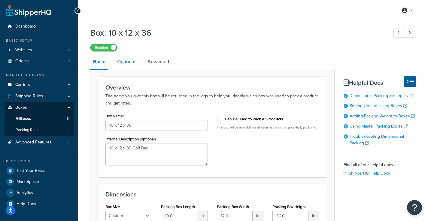
click at [121, 55] on link "Optional" at bounding box center [126, 62] width 24 height 14
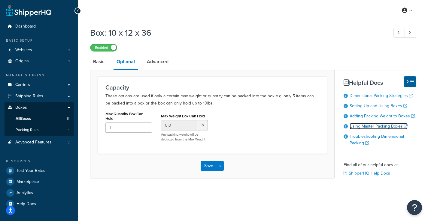
click at [368, 128] on link "Using Master Packing Boxes" at bounding box center [378, 126] width 58 height 6
click at [152, 66] on link "Advanced" at bounding box center [158, 62] width 28 height 14
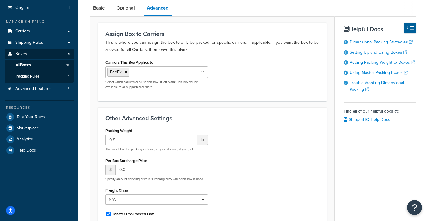
scroll to position [6, 0]
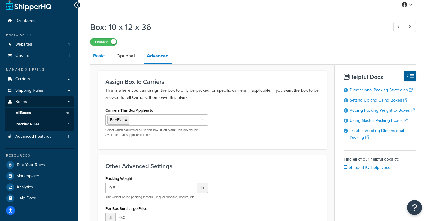
click at [99, 55] on link "Basic" at bounding box center [98, 56] width 17 height 14
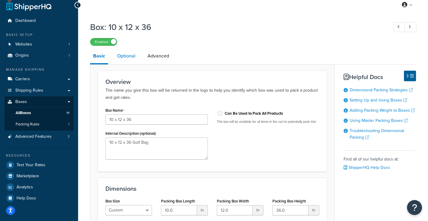
click at [123, 61] on link "Optional" at bounding box center [126, 56] width 24 height 14
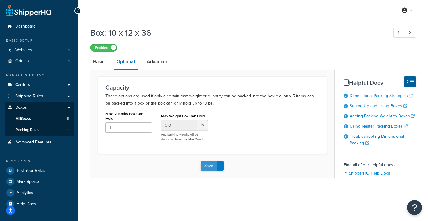
click at [209, 168] on button "Save" at bounding box center [208, 166] width 16 height 10
click at [158, 63] on link "Advanced" at bounding box center [158, 62] width 28 height 14
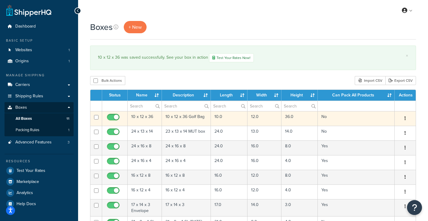
click at [145, 119] on td "10 x 12 x 36" at bounding box center [145, 118] width 34 height 15
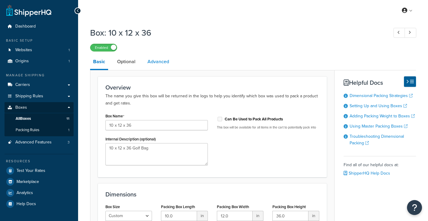
click at [165, 63] on link "Advanced" at bounding box center [158, 62] width 28 height 14
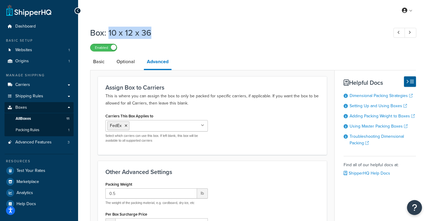
drag, startPoint x: 158, startPoint y: 34, endPoint x: 107, endPoint y: 31, distance: 50.2
click at [107, 31] on h1 "Box: 10 x 12 x 36" at bounding box center [236, 33] width 292 height 12
copy h1 "10 x 12 x 36"
click at [125, 64] on link "Optional" at bounding box center [125, 62] width 24 height 14
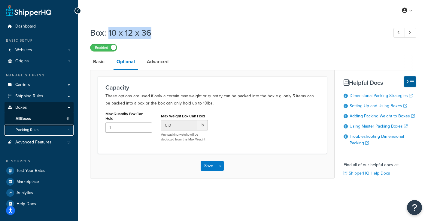
click at [35, 130] on span "Packing Rules" at bounding box center [28, 130] width 24 height 5
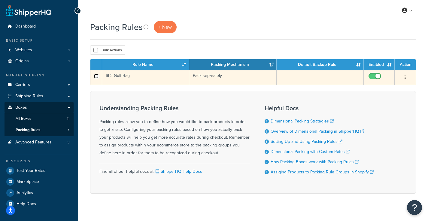
click at [95, 75] on input "checkbox" at bounding box center [96, 76] width 5 height 5
checkbox input "true"
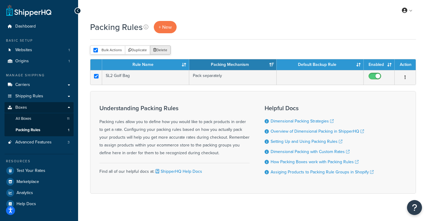
click at [164, 50] on button "Delete" at bounding box center [160, 50] width 21 height 9
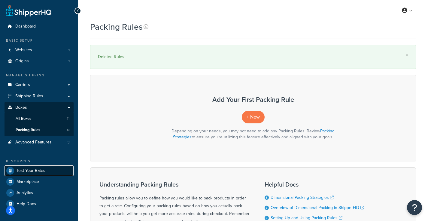
click at [40, 170] on span "Test Your Rates" at bounding box center [31, 171] width 29 height 5
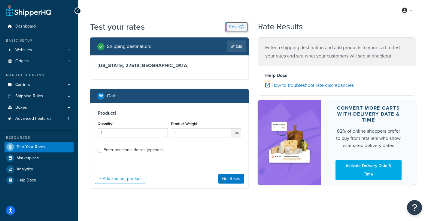
click at [234, 27] on button "Reset" at bounding box center [236, 27] width 23 height 10
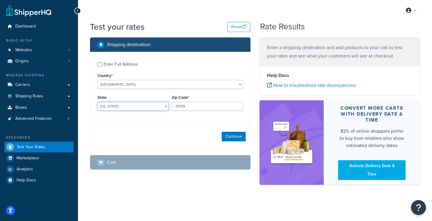
click at [124, 108] on select "Alabama Alaska American Samoa Arizona Arkansas Armed Forces Americas Armed Forc…" at bounding box center [133, 106] width 71 height 9
select select "NC"
click at [98, 102] on select "Alabama Alaska American Samoa Arizona Arkansas Armed Forces Americas Armed Forc…" at bounding box center [133, 106] width 71 height 9
click at [209, 109] on input "78759" at bounding box center [207, 106] width 71 height 9
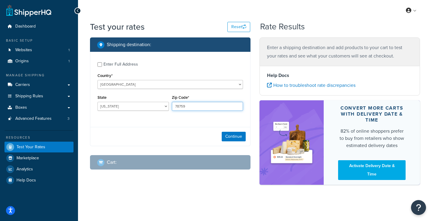
click at [209, 109] on input "78759" at bounding box center [207, 106] width 71 height 9
type input "27518"
click at [245, 151] on div "Shipping destination : Enter Full Address Country* [GEOGRAPHIC_DATA] [GEOGRAPHI…" at bounding box center [171, 109] width 170 height 142
click at [239, 138] on button "Continue" at bounding box center [234, 137] width 24 height 10
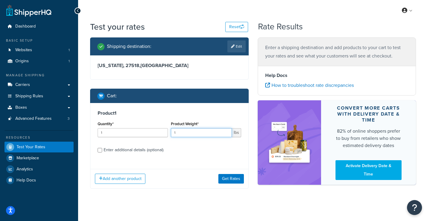
click at [192, 133] on input "1" at bounding box center [201, 132] width 61 height 9
type input "8"
click at [101, 151] on input "Enter additional details (optional)" at bounding box center [100, 150] width 5 height 5
checkbox input "true"
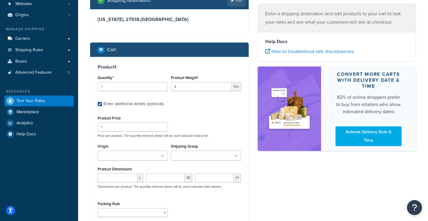
scroll to position [52, 0]
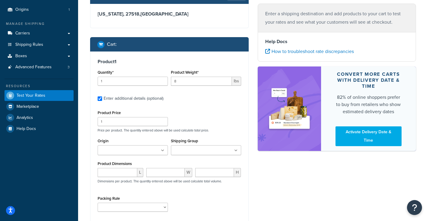
drag, startPoint x: 198, startPoint y: 146, endPoint x: 198, endPoint y: 152, distance: 5.7
click at [198, 147] on ul at bounding box center [206, 151] width 70 height 10
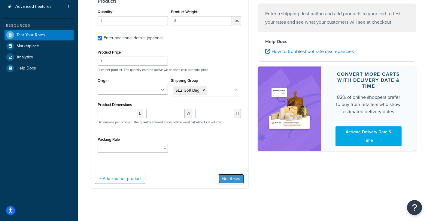
click at [229, 182] on button "Get Rates" at bounding box center [231, 179] width 26 height 10
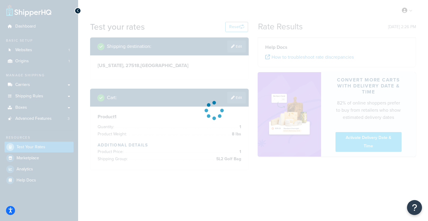
scroll to position [0, 0]
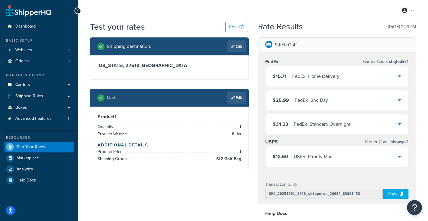
click at [346, 77] on div "$15.71 FedEx - Home Delivery" at bounding box center [336, 76] width 143 height 20
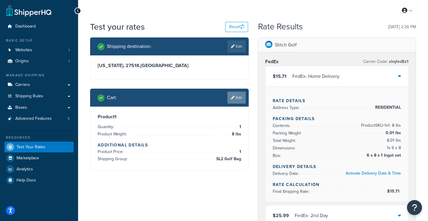
click at [236, 100] on link "Edit" at bounding box center [236, 98] width 18 height 12
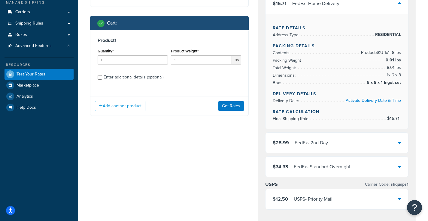
scroll to position [64, 0]
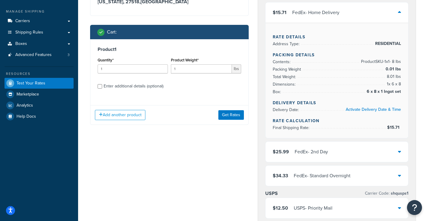
click at [135, 86] on div "Enter additional details (optional)" at bounding box center [134, 86] width 60 height 8
click at [102, 86] on input "Enter additional details (optional)" at bounding box center [100, 86] width 5 height 5
checkbox input "true"
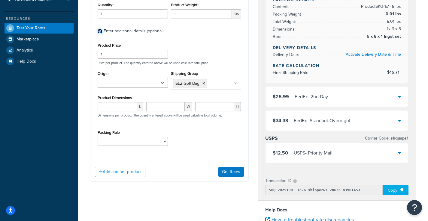
scroll to position [212, 0]
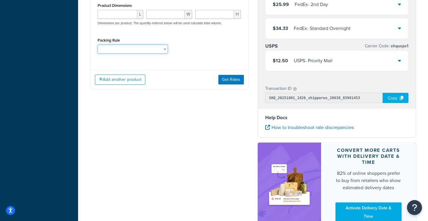
click at [122, 53] on select "Packing Rule" at bounding box center [133, 49] width 70 height 9
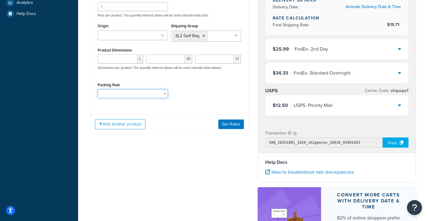
scroll to position [164, 0]
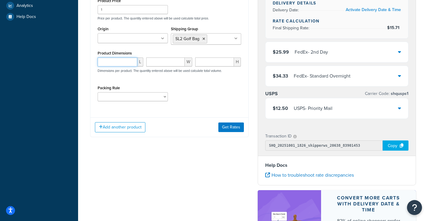
click at [125, 65] on input "number" at bounding box center [118, 62] width 40 height 9
type input "10"
type input "12"
type input "36"
click at [227, 128] on button "Get Rates" at bounding box center [231, 128] width 26 height 10
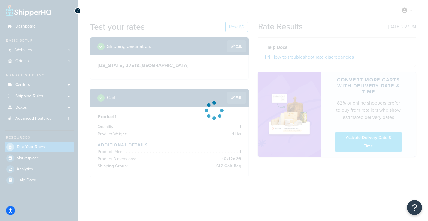
scroll to position [0, 0]
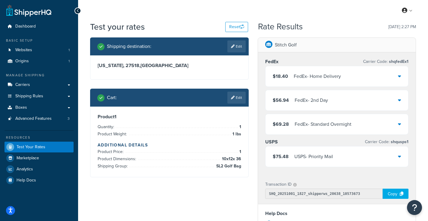
click at [376, 72] on div "$18.40 FedEx - Home Delivery" at bounding box center [336, 76] width 143 height 20
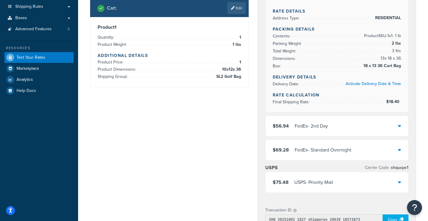
scroll to position [91, 0]
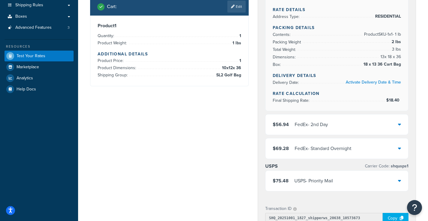
click at [337, 123] on div "$56.94 FedEx - 2nd Day" at bounding box center [336, 125] width 143 height 20
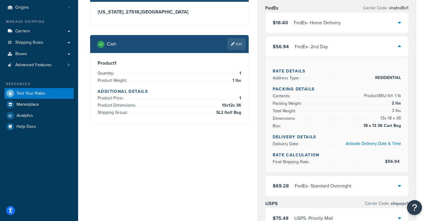
scroll to position [0, 0]
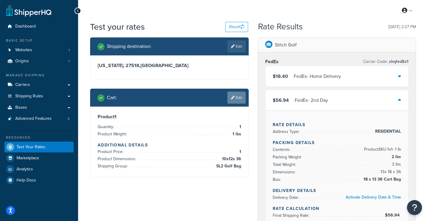
click at [238, 97] on link "Edit" at bounding box center [236, 98] width 18 height 12
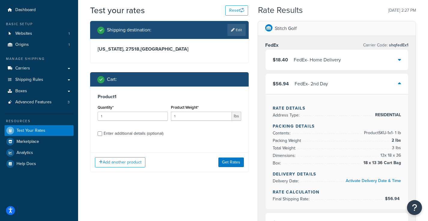
scroll to position [20, 0]
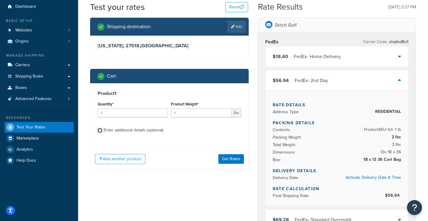
click at [99, 129] on input "Enter additional details (optional)" at bounding box center [100, 130] width 5 height 5
checkbox input "true"
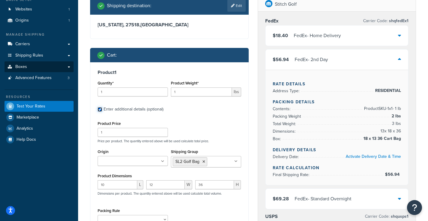
scroll to position [35, 0]
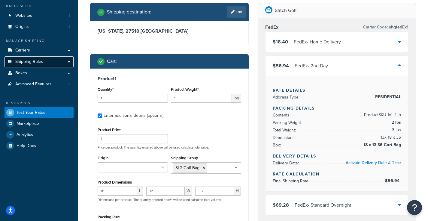
click at [33, 64] on span "Shipping Rules" at bounding box center [29, 61] width 28 height 5
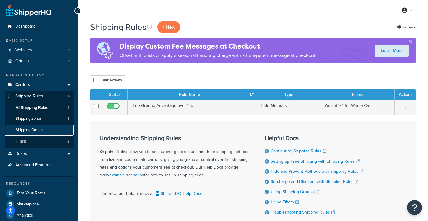
click at [37, 132] on span "Shipping Groups" at bounding box center [30, 130] width 28 height 5
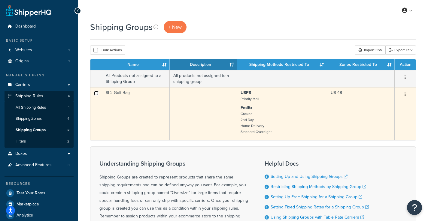
click at [96, 94] on input "checkbox" at bounding box center [96, 93] width 5 height 5
checkbox input "true"
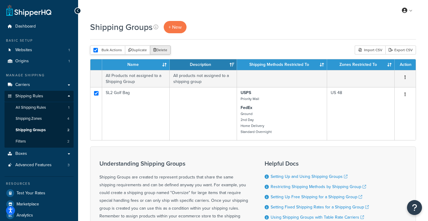
click at [153, 47] on button "Delete" at bounding box center [160, 50] width 21 height 9
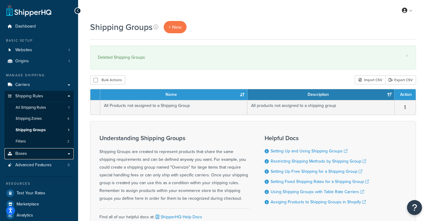
click at [38, 154] on link "Boxes" at bounding box center [39, 154] width 69 height 11
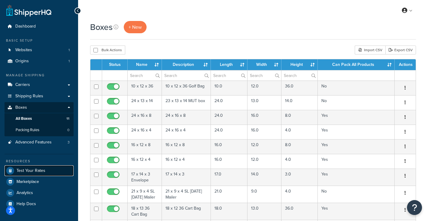
click at [33, 172] on span "Test Your Rates" at bounding box center [31, 171] width 29 height 5
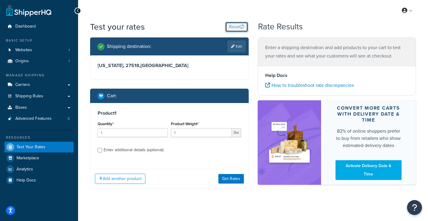
click at [235, 24] on button "Reset" at bounding box center [236, 27] width 23 height 10
select select "[GEOGRAPHIC_DATA]"
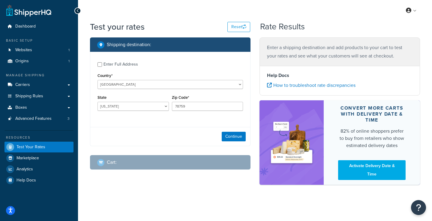
click at [111, 65] on div "Enter Full Address" at bounding box center [121, 64] width 35 height 8
click at [102, 65] on input "Enter Full Address" at bounding box center [100, 64] width 5 height 5
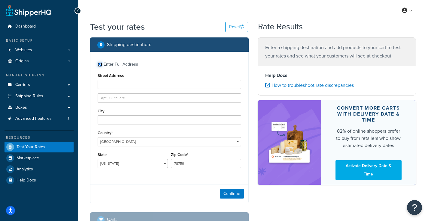
click at [100, 65] on input "Enter Full Address" at bounding box center [100, 64] width 5 height 5
checkbox input "false"
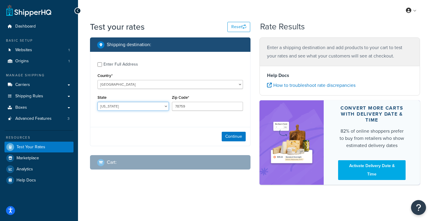
click at [128, 104] on select "[US_STATE] [US_STATE] [US_STATE] [US_STATE] [US_STATE] Armed Forces Americas Ar…" at bounding box center [133, 106] width 71 height 9
select select "NC"
click at [98, 102] on select "Alabama Alaska American Samoa Arizona Arkansas Armed Forces Americas Armed Forc…" at bounding box center [133, 106] width 71 height 9
click at [210, 107] on input "78759" at bounding box center [207, 106] width 71 height 9
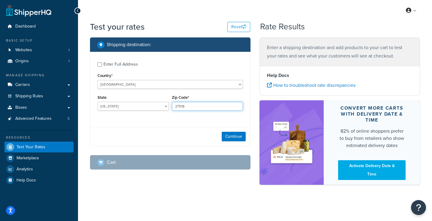
type input "27518"
click at [232, 140] on button "Continue" at bounding box center [234, 137] width 24 height 10
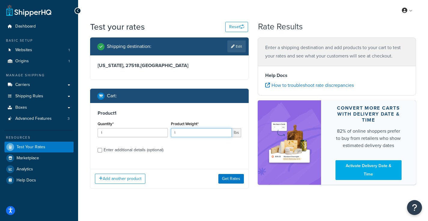
click at [187, 136] on input "1" at bounding box center [201, 132] width 61 height 9
type input "8"
click at [104, 150] on div "Enter additional details (optional)" at bounding box center [134, 150] width 60 height 8
click at [102, 150] on input "Enter additional details (optional)" at bounding box center [100, 150] width 5 height 5
checkbox input "true"
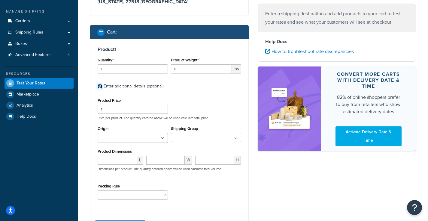
scroll to position [69, 0]
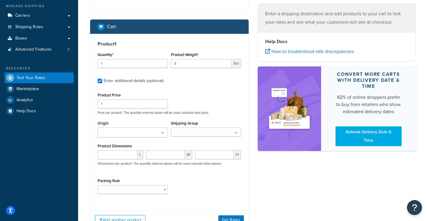
click at [188, 133] on ul at bounding box center [206, 132] width 70 height 9
click at [190, 116] on div "Product Price 1 Price per product. The quantity entered above will be used calc…" at bounding box center [169, 145] width 143 height 108
click at [129, 196] on div "Packing Rule" at bounding box center [132, 188] width 73 height 22
click at [129, 192] on select "Packing Rule" at bounding box center [133, 189] width 70 height 9
click at [122, 157] on input "number" at bounding box center [118, 155] width 40 height 9
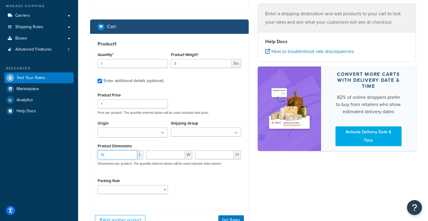
type input "10"
type input "12"
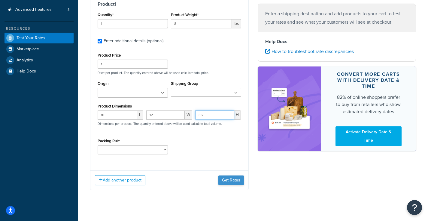
type input "36"
click at [234, 183] on button "Get Rates" at bounding box center [231, 181] width 26 height 10
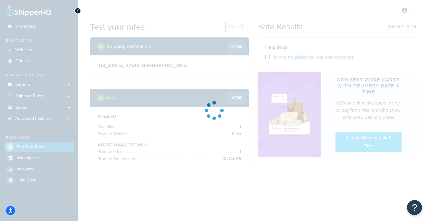
scroll to position [0, 0]
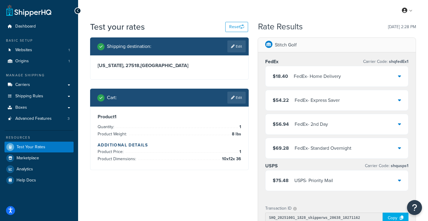
click at [400, 77] on icon at bounding box center [399, 76] width 3 height 5
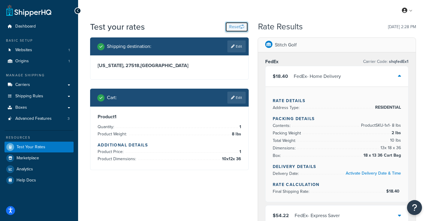
click at [238, 22] on button "Reset" at bounding box center [236, 27] width 23 height 10
select select "TX"
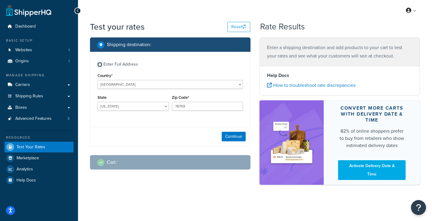
click at [100, 63] on input "Enter Full Address" at bounding box center [100, 64] width 5 height 5
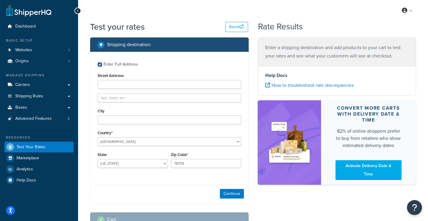
click at [98, 63] on input "Enter Full Address" at bounding box center [100, 64] width 5 height 5
checkbox input "false"
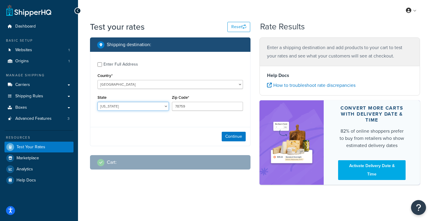
click at [130, 108] on select "Alabama Alaska American Samoa Arizona Arkansas Armed Forces Americas Armed Forc…" at bounding box center [133, 106] width 71 height 9
select select "NC"
click at [98, 102] on select "Alabama Alaska American Samoa Arizona Arkansas Armed Forces Americas Armed Forc…" at bounding box center [133, 106] width 71 height 9
click at [204, 106] on input "78759" at bounding box center [207, 106] width 71 height 9
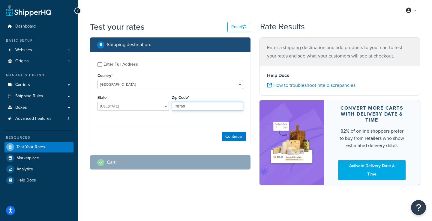
click at [204, 106] on input "78759" at bounding box center [207, 106] width 71 height 9
type input "27518"
click at [252, 146] on div "Shipping destination : Enter Full Address Country* United States United Kingdom…" at bounding box center [171, 109] width 170 height 142
click at [235, 136] on button "Continue" at bounding box center [234, 137] width 24 height 10
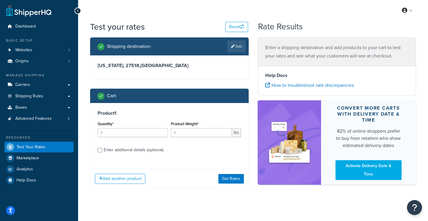
scroll to position [7, 0]
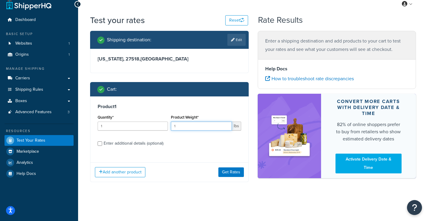
click at [179, 127] on input "1" at bounding box center [201, 126] width 61 height 9
type input "8"
click at [152, 145] on div "Enter additional details (optional)" at bounding box center [134, 144] width 60 height 8
click at [102, 145] on input "Enter additional details (optional)" at bounding box center [100, 144] width 5 height 5
checkbox input "true"
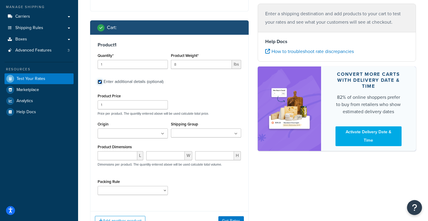
scroll to position [74, 0]
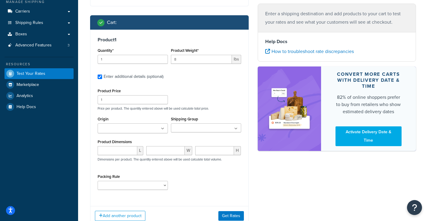
click at [230, 130] on ul at bounding box center [206, 128] width 70 height 9
click at [214, 112] on div "Product Price 1 Price per product. The quantity entered above will be used calc…" at bounding box center [169, 141] width 143 height 108
click at [114, 151] on input "number" at bounding box center [118, 150] width 40 height 9
click at [154, 185] on select "Packing Rule" at bounding box center [133, 185] width 70 height 9
click at [118, 152] on input "number" at bounding box center [118, 150] width 40 height 9
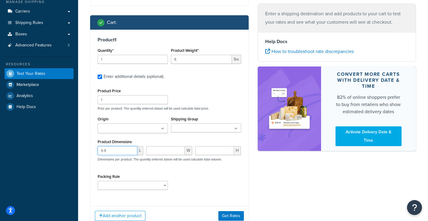
type input "9.9"
type input "11.9"
type input "35.9"
click at [234, 214] on button "Get Rates" at bounding box center [231, 217] width 26 height 10
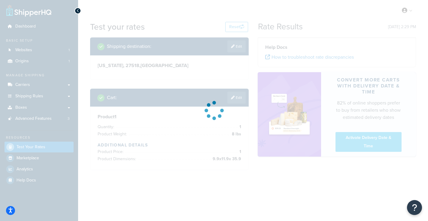
scroll to position [0, 0]
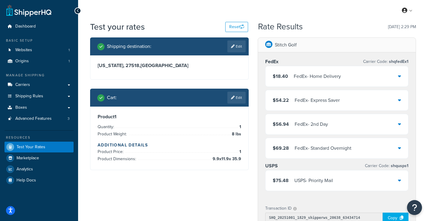
click at [328, 73] on div "FedEx - Home Delivery" at bounding box center [316, 76] width 47 height 8
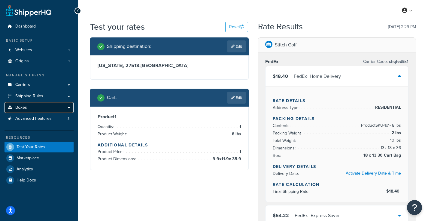
click at [45, 105] on link "Boxes" at bounding box center [39, 107] width 69 height 11
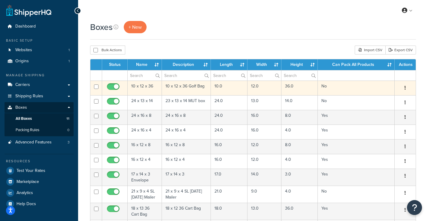
click at [405, 89] on button "button" at bounding box center [405, 88] width 8 height 10
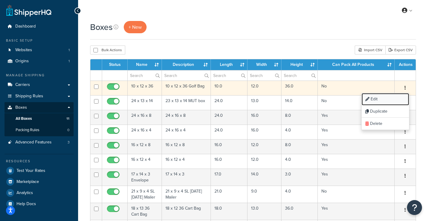
click at [387, 101] on link "Edit" at bounding box center [384, 99] width 47 height 12
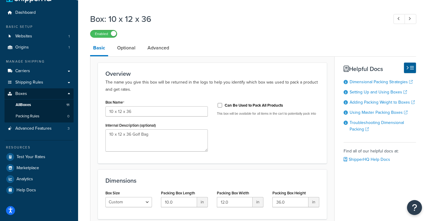
scroll to position [15, 0]
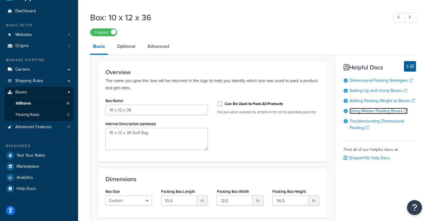
click at [369, 110] on link "Using Master Packing Boxes" at bounding box center [378, 111] width 58 height 6
click at [158, 52] on link "Advanced" at bounding box center [158, 46] width 28 height 14
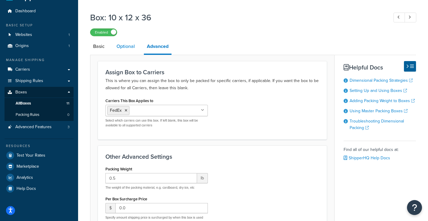
click at [136, 47] on link "Optional" at bounding box center [125, 46] width 24 height 14
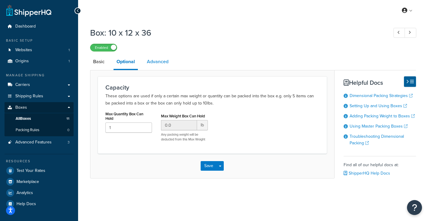
click at [148, 58] on link "Advanced" at bounding box center [158, 62] width 28 height 14
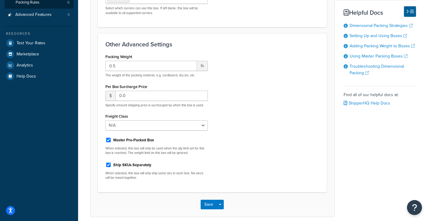
scroll to position [133, 0]
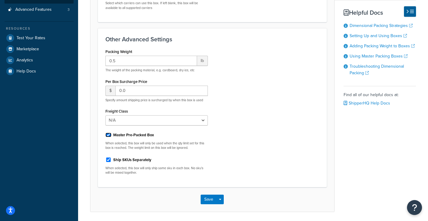
click at [109, 135] on input "Master Pre-Packed Box" at bounding box center [108, 135] width 6 height 5
checkbox input "false"
click at [207, 200] on button "Save" at bounding box center [208, 200] width 16 height 10
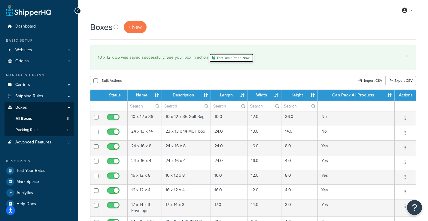
click at [233, 57] on link "Test Your Rates Now!" at bounding box center [231, 57] width 45 height 9
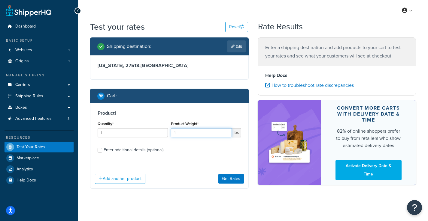
click at [184, 132] on input "1" at bounding box center [201, 132] width 61 height 9
type input "8"
click at [118, 149] on div "Enter additional details (optional)" at bounding box center [134, 150] width 60 height 8
click at [102, 149] on input "Enter additional details (optional)" at bounding box center [100, 150] width 5 height 5
checkbox input "true"
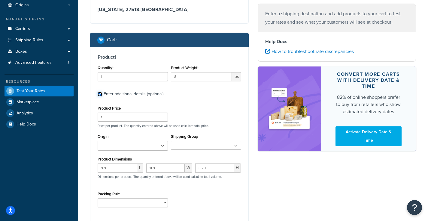
scroll to position [83, 0]
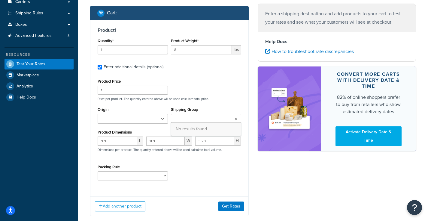
click at [191, 117] on ul at bounding box center [206, 118] width 70 height 9
click at [116, 140] on input "9.9" at bounding box center [118, 141] width 40 height 9
type input "9"
type input "10"
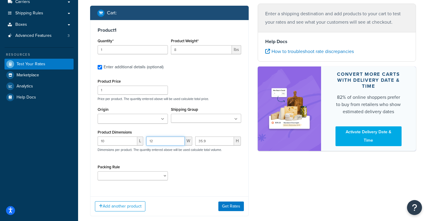
type input "12"
type input "36"
click at [229, 205] on button "Get Rates" at bounding box center [231, 207] width 26 height 10
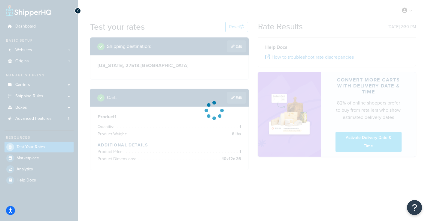
scroll to position [0, 0]
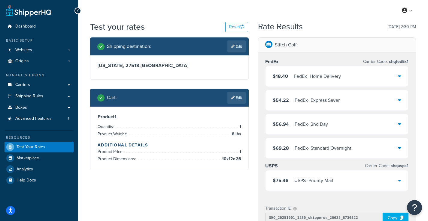
click at [290, 79] on div "$18.40 FedEx - Home Delivery" at bounding box center [306, 76] width 68 height 8
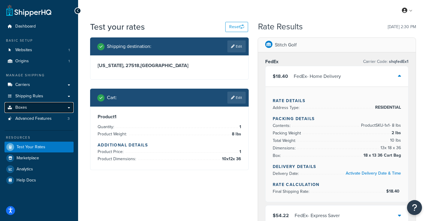
click at [33, 107] on link "Boxes" at bounding box center [39, 107] width 69 height 11
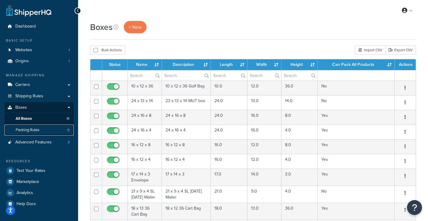
click at [40, 133] on link "Packing Rules 0" at bounding box center [39, 130] width 69 height 11
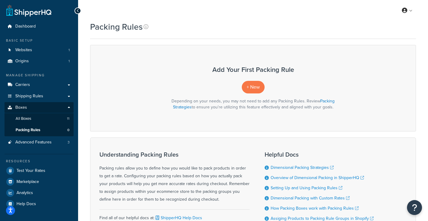
click at [272, 80] on div "Add Your First Packing Rule + New Depending on your needs, you may not need to …" at bounding box center [253, 88] width 326 height 86
click at [245, 90] on link "+ New" at bounding box center [253, 87] width 23 height 12
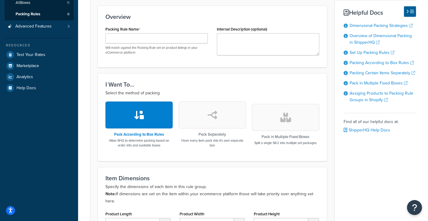
scroll to position [136, 0]
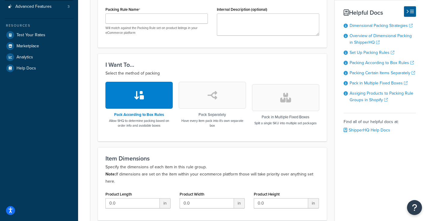
click at [218, 102] on button "button" at bounding box center [212, 95] width 67 height 27
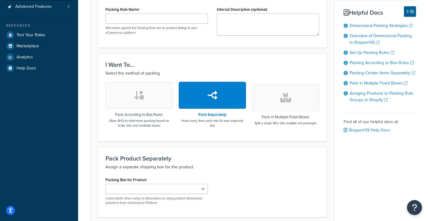
drag, startPoint x: 184, startPoint y: 182, endPoint x: 182, endPoint y: 186, distance: 4.7
click at [182, 186] on div "Packing Box for Product 10 x 12 x 36 24 x 13 x 14 21 x 9 x 4 SL Sunday Mailer L…" at bounding box center [156, 191] width 102 height 30
click at [182, 186] on select "10 x 12 x 36 24 x 13 x 14 21 x 9 x 4 SL Sunday Mailer" at bounding box center [156, 189] width 102 height 10
click at [105, 184] on select "10 x 12 x 36 24 x 13 x 14 21 x 9 x 4 SL Sunday Mailer" at bounding box center [156, 189] width 102 height 10
click at [161, 189] on select "10 x 12 x 36 24 x 13 x 14 21 x 9 x 4 SL Sunday Mailer" at bounding box center [156, 189] width 102 height 10
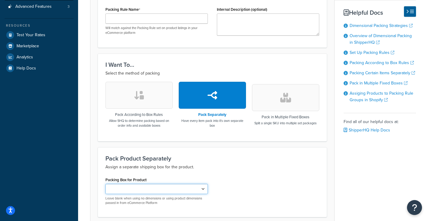
select select "742911"
click at [105, 184] on select "10 x 12 x 36 24 x 13 x 14 21 x 9 x 4 SL Sunday Mailer" at bounding box center [156, 189] width 102 height 10
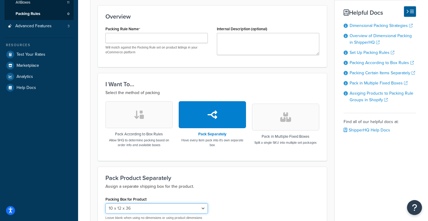
scroll to position [24, 0]
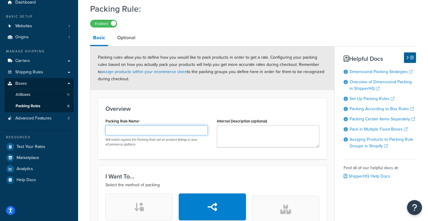
click at [159, 130] on input "Packing Rule Name" at bounding box center [156, 130] width 102 height 10
type input "SL2 Golf Bag"
click at [128, 40] on link "Optional" at bounding box center [126, 38] width 24 height 14
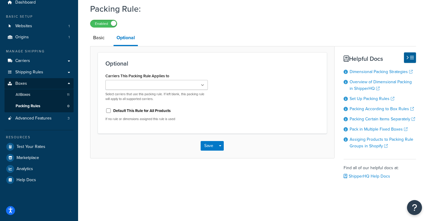
click at [143, 85] on input "Carriers This Packing Rule Applies to" at bounding box center [133, 85] width 53 height 7
click at [209, 149] on button "Save" at bounding box center [208, 148] width 16 height 10
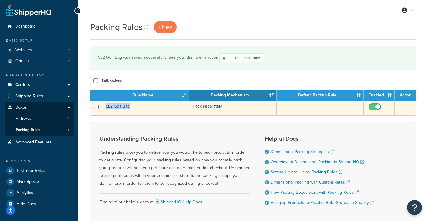
drag, startPoint x: 130, startPoint y: 109, endPoint x: 105, endPoint y: 107, distance: 25.6
click at [105, 107] on td "SL2 Golf Bag" at bounding box center [145, 108] width 87 height 15
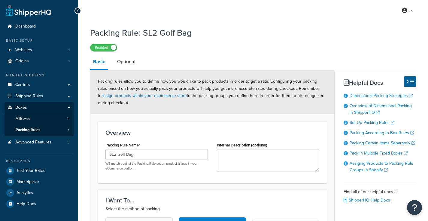
select select "742911"
click at [100, 60] on link "Basic" at bounding box center [99, 63] width 18 height 16
drag, startPoint x: 134, startPoint y: 154, endPoint x: 107, endPoint y: 152, distance: 27.1
click at [107, 152] on input "SL2 Golf Bag" at bounding box center [156, 154] width 102 height 10
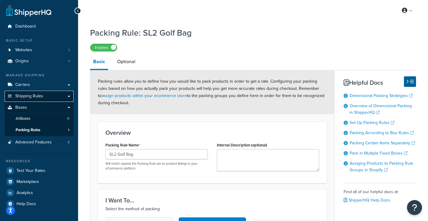
click at [33, 93] on link "Shipping Rules" at bounding box center [39, 96] width 69 height 11
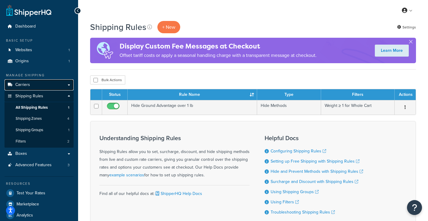
click at [32, 87] on link "Carriers" at bounding box center [39, 85] width 69 height 11
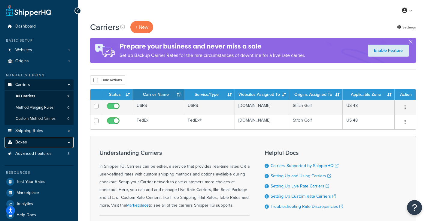
click at [32, 141] on link "Boxes" at bounding box center [39, 142] width 69 height 11
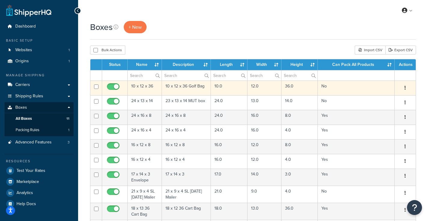
click at [195, 89] on td "10 x 12 x 36 Golf Bag" at bounding box center [186, 88] width 49 height 15
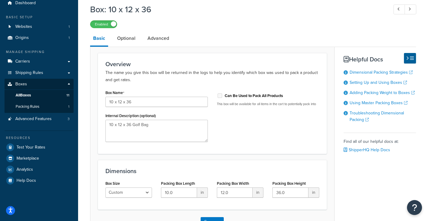
scroll to position [67, 0]
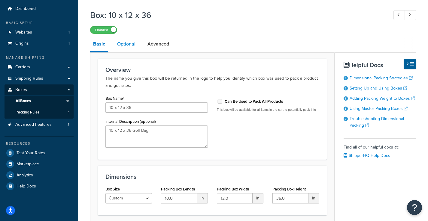
click at [130, 44] on link "Optional" at bounding box center [126, 44] width 24 height 14
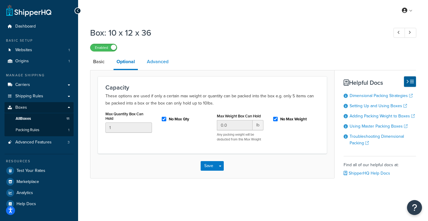
scroll to position [0, 0]
click at [162, 118] on input "No Max Qty" at bounding box center [164, 119] width 6 height 5
checkbox input "false"
click at [212, 164] on button "Save" at bounding box center [208, 166] width 16 height 10
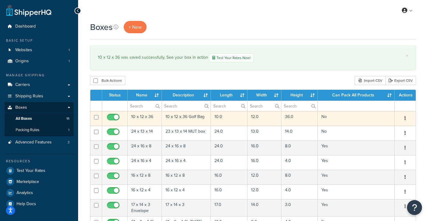
click at [152, 119] on td "10 x 12 x 36" at bounding box center [145, 118] width 34 height 15
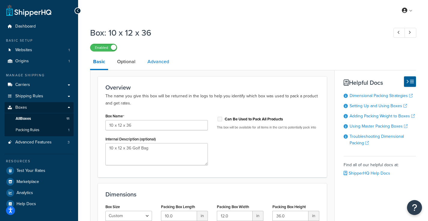
click at [154, 63] on link "Advanced" at bounding box center [158, 62] width 28 height 14
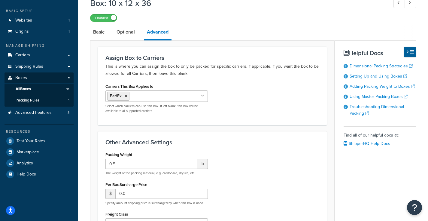
scroll to position [60, 0]
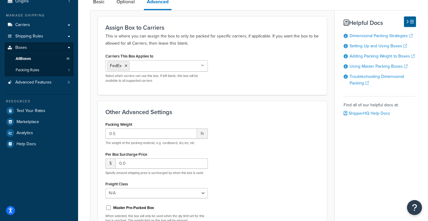
click at [167, 71] on ul "FedEx" at bounding box center [156, 65] width 102 height 11
click at [222, 99] on form "Assign Box to Carriers This is where you can assign the box to only be packed f…" at bounding box center [212, 151] width 244 height 268
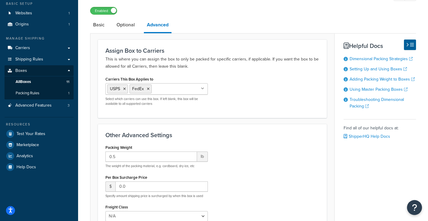
scroll to position [32, 0]
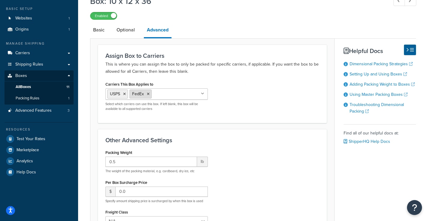
click at [149, 93] on icon at bounding box center [148, 94] width 3 height 4
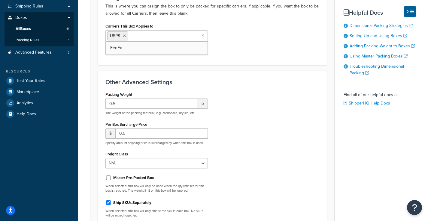
scroll to position [34, 0]
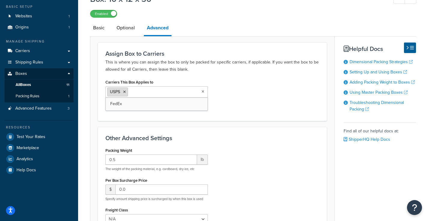
click at [127, 92] on li "USPS" at bounding box center [117, 92] width 21 height 9
click at [134, 92] on input "Carriers This Box Applies to" at bounding box center [155, 92] width 53 height 7
click at [125, 94] on icon at bounding box center [124, 92] width 3 height 4
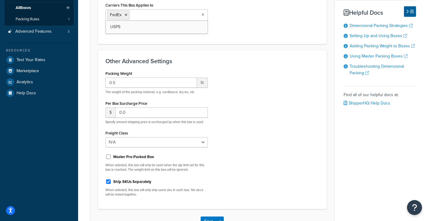
scroll to position [154, 0]
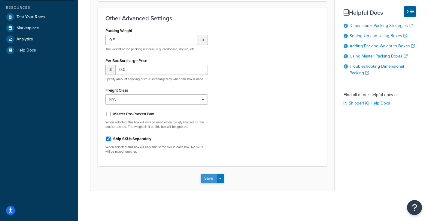
click at [205, 179] on button "Save" at bounding box center [208, 179] width 16 height 10
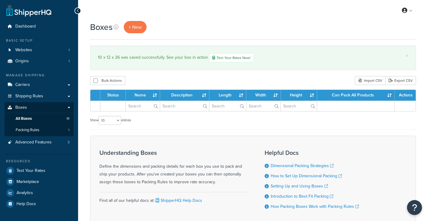
click at [24, 84] on span "Carriers" at bounding box center [22, 85] width 15 height 5
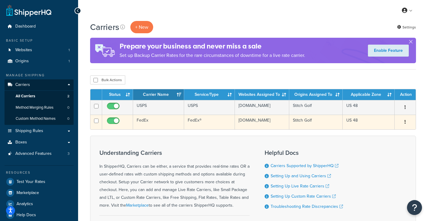
click at [404, 126] on button "button" at bounding box center [405, 123] width 8 height 10
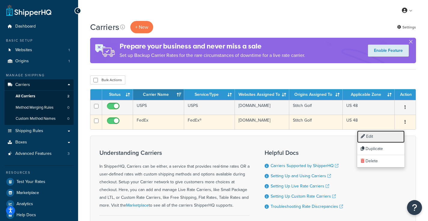
click at [395, 136] on link "Edit" at bounding box center [380, 137] width 47 height 12
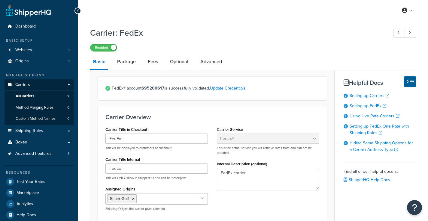
select select "fedEx"
select select "REGULAR_PICKUP"
select select "YOUR_PACKAGING"
click at [122, 63] on link "Package" at bounding box center [126, 62] width 25 height 14
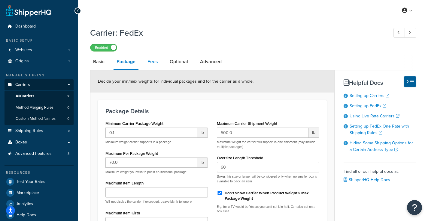
click at [154, 62] on link "Fees" at bounding box center [152, 62] width 16 height 14
select select "AFTER"
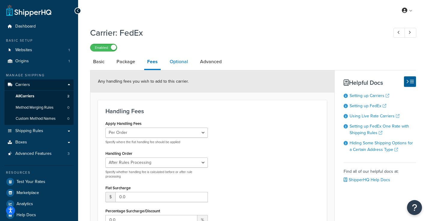
click at [173, 64] on link "Optional" at bounding box center [179, 62] width 24 height 14
select select "residential"
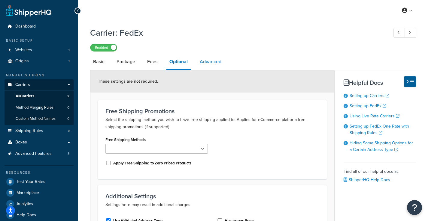
click at [207, 63] on link "Advanced" at bounding box center [211, 62] width 28 height 14
select select "false"
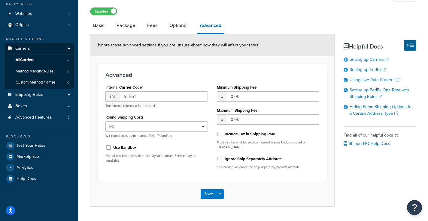
scroll to position [52, 0]
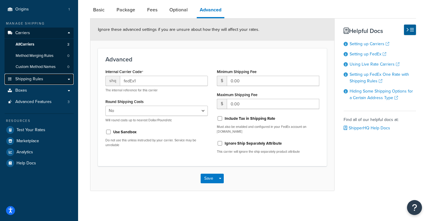
click at [38, 77] on span "Shipping Rules" at bounding box center [29, 79] width 28 height 5
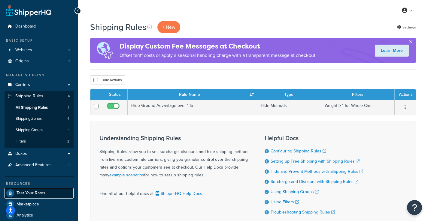
click at [45, 195] on link "Test Your Rates" at bounding box center [39, 193] width 69 height 11
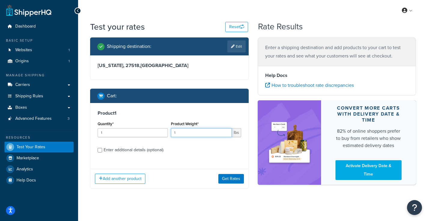
click at [191, 134] on input "1" at bounding box center [201, 132] width 61 height 9
type input "8"
click at [101, 149] on input "Enter additional details (optional)" at bounding box center [100, 150] width 5 height 5
checkbox input "true"
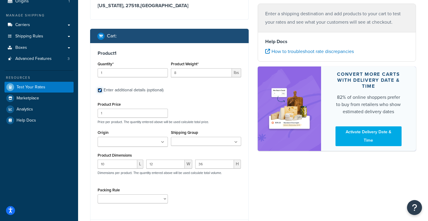
scroll to position [72, 0]
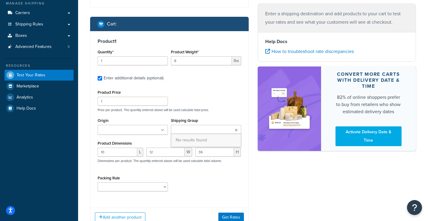
click at [187, 131] on ul at bounding box center [206, 129] width 70 height 9
click at [203, 122] on div "Shipping Group No results found" at bounding box center [206, 125] width 70 height 17
click at [154, 188] on select "SL2 Golf Bag" at bounding box center [133, 187] width 70 height 9
select select "88147"
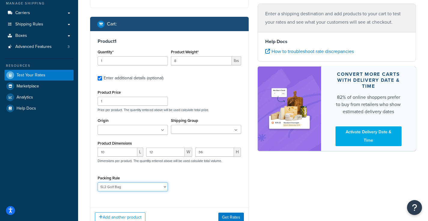
click at [98, 183] on select "SL2 Golf Bag" at bounding box center [133, 187] width 70 height 9
click at [233, 217] on button "Get Rates" at bounding box center [231, 218] width 26 height 10
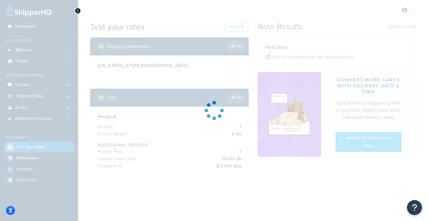
scroll to position [0, 0]
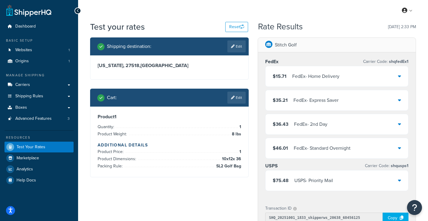
click at [335, 74] on div "FedEx - Home Delivery" at bounding box center [315, 76] width 47 height 8
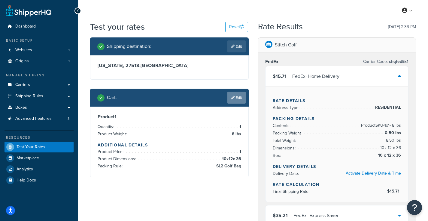
click at [235, 97] on link "Edit" at bounding box center [236, 98] width 18 height 12
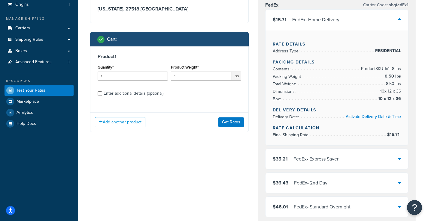
scroll to position [56, 0]
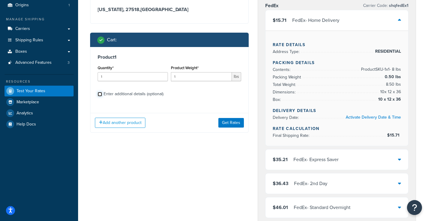
click at [99, 94] on input "Enter additional details (optional)" at bounding box center [100, 94] width 5 height 5
checkbox input "true"
select select "88147"
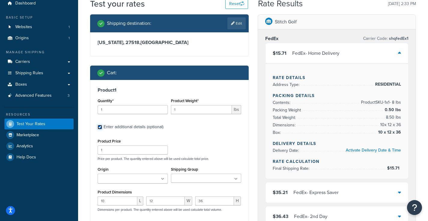
scroll to position [0, 0]
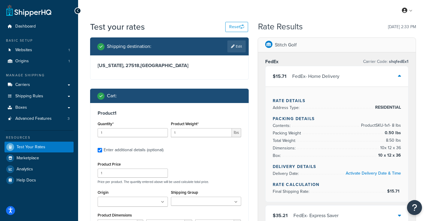
click at [186, 26] on div "Test your rates Reset" at bounding box center [169, 27] width 158 height 12
click at [37, 85] on link "Carriers" at bounding box center [39, 85] width 69 height 11
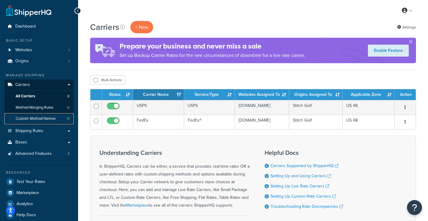
click at [47, 119] on span "Custom Method Names" at bounding box center [36, 118] width 40 height 5
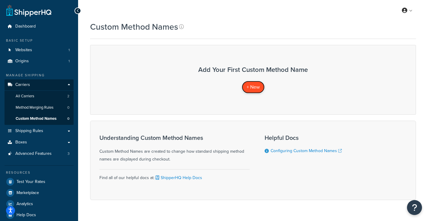
click at [256, 86] on span "+ New" at bounding box center [252, 87] width 13 height 7
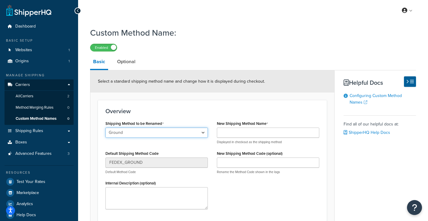
click at [140, 133] on select "Ground 2nd Day Home Delivery Standard Overnight Express Saver Priority Mail USP…" at bounding box center [156, 133] width 102 height 10
select select "711170"
click at [105, 128] on select "Ground 2nd Day Home Delivery Standard Overnight Express Saver Priority Mail USP…" at bounding box center [156, 133] width 102 height 10
type input "GROUND_HOME_DELIVERY"
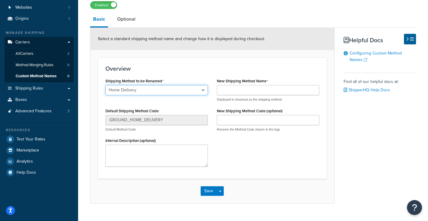
scroll to position [55, 0]
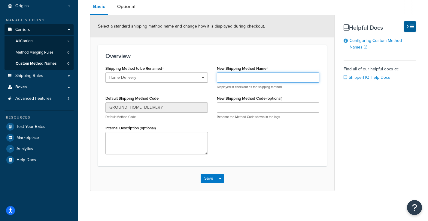
click at [273, 78] on input "New Shipping Method Name" at bounding box center [268, 78] width 102 height 10
type input "Standard Ground"
click at [131, 7] on link "Optional" at bounding box center [126, 6] width 24 height 14
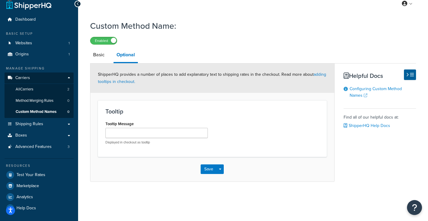
scroll to position [7, 0]
click at [204, 170] on button "Save" at bounding box center [208, 170] width 16 height 10
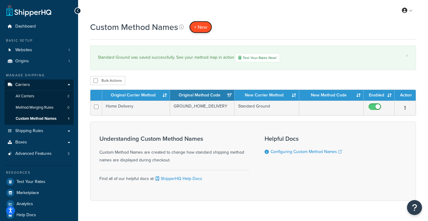
click at [204, 23] on link "+ New" at bounding box center [200, 27] width 23 height 12
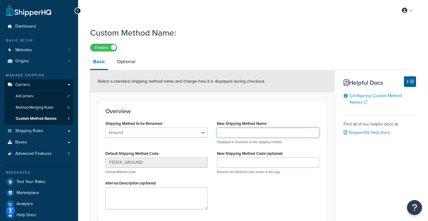
click at [274, 133] on input "New Shipping Method Name" at bounding box center [268, 133] width 102 height 10
type input "Standard Ground"
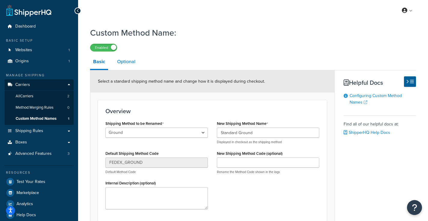
click at [129, 64] on link "Optional" at bounding box center [126, 62] width 24 height 14
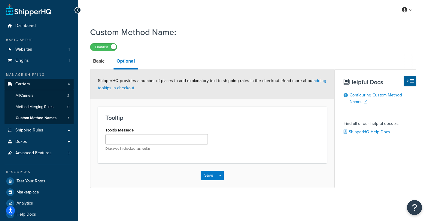
scroll to position [1, 0]
click at [209, 180] on div "Save Save Dropdown Save and Edit Save and Duplicate Save and Create New" at bounding box center [212, 175] width 244 height 25
click at [209, 177] on button "Save" at bounding box center [208, 175] width 16 height 10
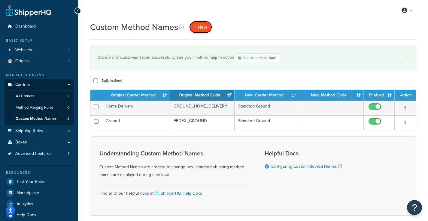
click at [202, 30] on span "+ New" at bounding box center [200, 27] width 13 height 7
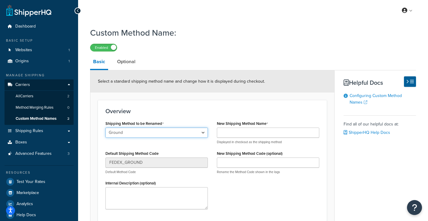
click at [166, 128] on select "Ground 2nd Day Home Delivery Standard Overnight Express Saver Priority Mail USP…" at bounding box center [156, 133] width 102 height 10
select select "711169"
click at [105, 128] on select "Ground 2nd Day Home Delivery Standard Overnight Express Saver Priority Mail USP…" at bounding box center [156, 133] width 102 height 10
type input "FEDEX_2_DAY"
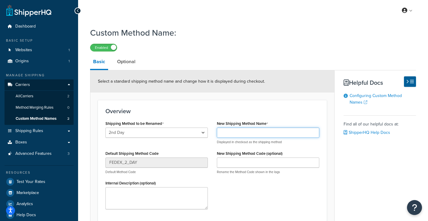
click at [230, 133] on input "New Shipping Method Name" at bounding box center [268, 133] width 102 height 10
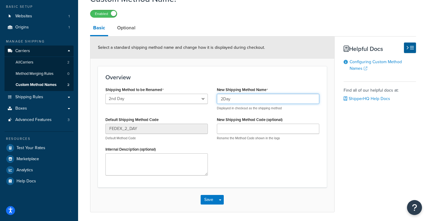
scroll to position [55, 0]
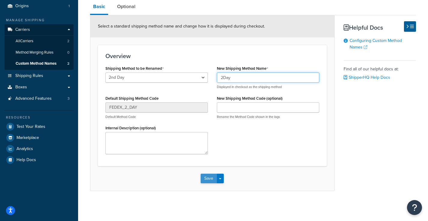
type input "2Day"
click at [212, 179] on button "Save" at bounding box center [208, 179] width 16 height 10
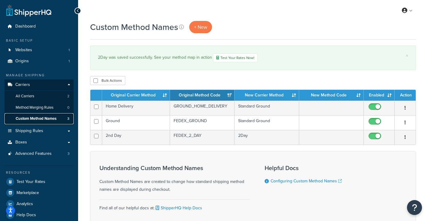
click at [43, 120] on span "Custom Method Names" at bounding box center [36, 118] width 41 height 5
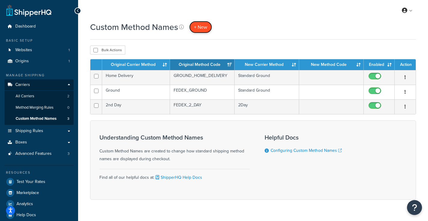
click at [196, 28] on span "+ New" at bounding box center [200, 27] width 13 height 7
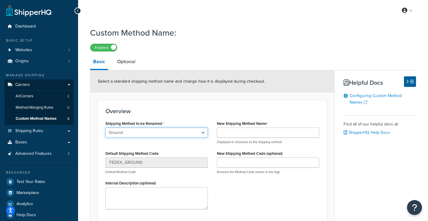
click at [151, 130] on select "Ground 2nd Day Home Delivery Standard Overnight Express Saver Priority Mail USP…" at bounding box center [156, 133] width 102 height 10
select select "711172"
click at [105, 128] on select "Ground 2nd Day Home Delivery Standard Overnight Express Saver Priority Mail USP…" at bounding box center [156, 133] width 102 height 10
type input "STANDARD_OVERNIGHT"
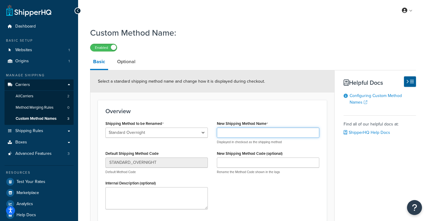
click at [225, 133] on input "New Shipping Method Name" at bounding box center [268, 133] width 102 height 10
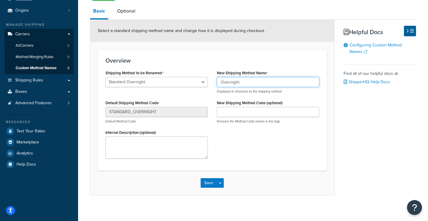
scroll to position [55, 0]
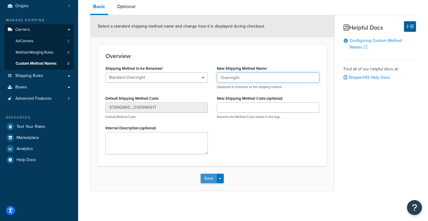
type input "Overnight"
click at [213, 178] on button "Save" at bounding box center [208, 179] width 16 height 10
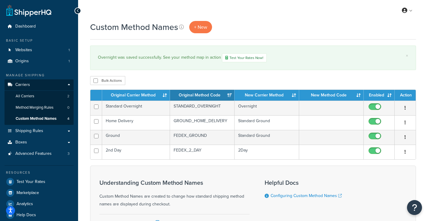
click at [224, 71] on div "Custom Method Names + New × Overnight was saved successfully. See your method m…" at bounding box center [253, 143] width 350 height 245
click at [65, 129] on link "Shipping Rules" at bounding box center [39, 131] width 69 height 11
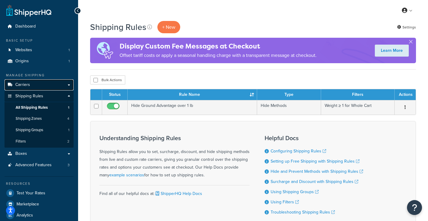
click at [39, 85] on link "Carriers" at bounding box center [39, 85] width 69 height 11
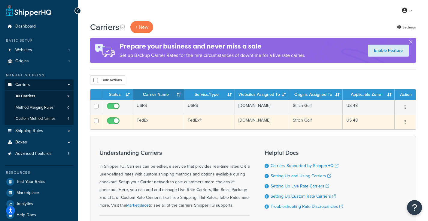
click at [146, 125] on td "FedEx" at bounding box center [158, 122] width 51 height 15
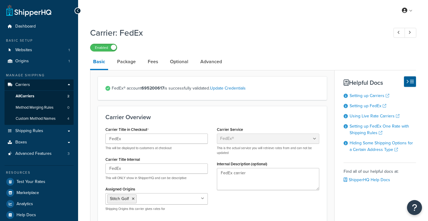
select select "fedEx"
select select "REGULAR_PICKUP"
select select "YOUR_PACKAGING"
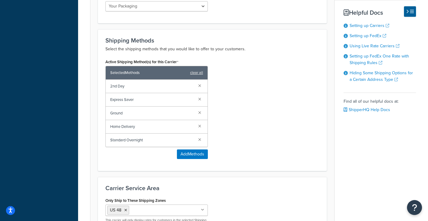
scroll to position [294, 0]
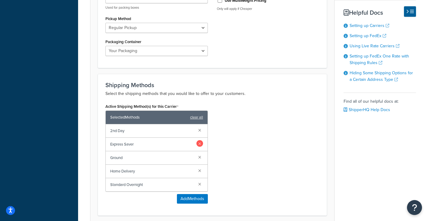
click at [198, 143] on link at bounding box center [199, 143] width 7 height 7
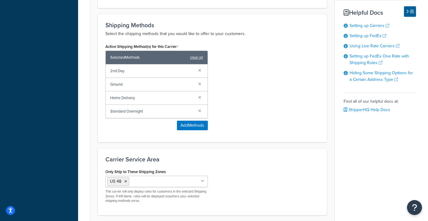
scroll to position [398, 0]
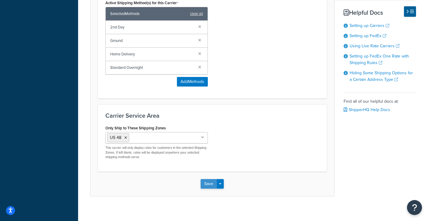
click at [208, 187] on button "Save" at bounding box center [208, 184] width 16 height 10
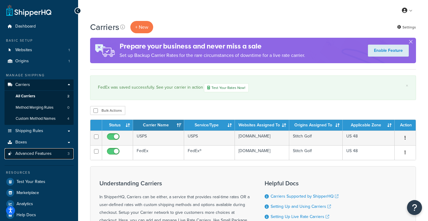
click at [50, 155] on span "Advanced Features" at bounding box center [33, 154] width 36 height 5
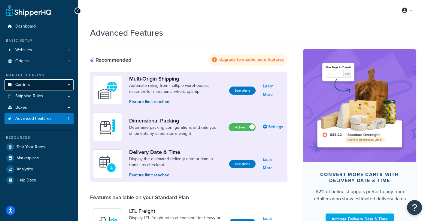
click at [24, 88] on span "Carriers" at bounding box center [22, 85] width 15 height 5
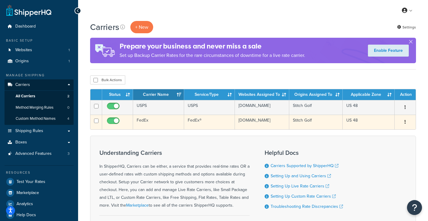
click at [189, 130] on td "FedEx®" at bounding box center [209, 122] width 51 height 15
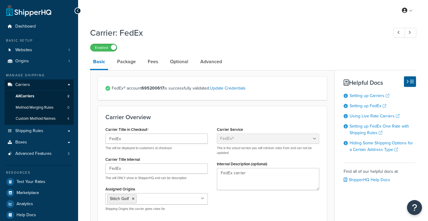
select select "fedEx"
select select "REGULAR_PICKUP"
select select "YOUR_PACKAGING"
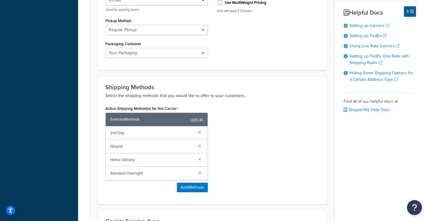
scroll to position [329, 0]
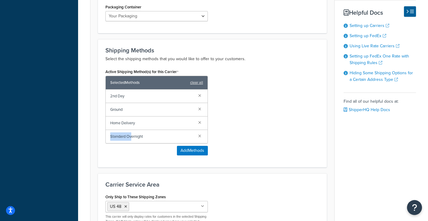
drag, startPoint x: 131, startPoint y: 136, endPoint x: 133, endPoint y: 129, distance: 7.7
click at [133, 129] on div "2nd Day Ground Home Delivery Standard Overnight" at bounding box center [157, 117] width 102 height 54
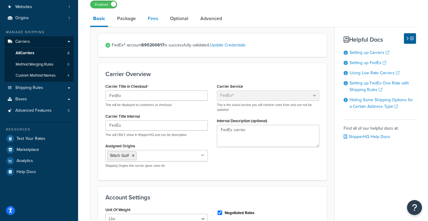
scroll to position [8, 0]
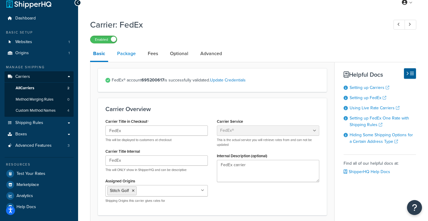
click at [134, 55] on link "Package" at bounding box center [126, 54] width 25 height 14
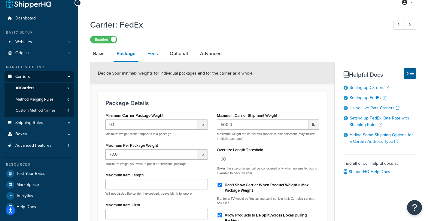
click at [152, 53] on link "Fees" at bounding box center [152, 54] width 16 height 14
select select "AFTER"
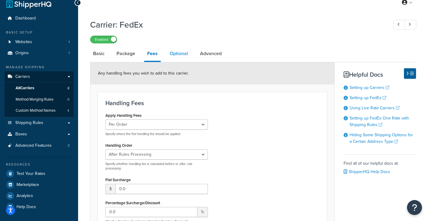
click at [176, 51] on link "Optional" at bounding box center [179, 54] width 24 height 14
select select "residential"
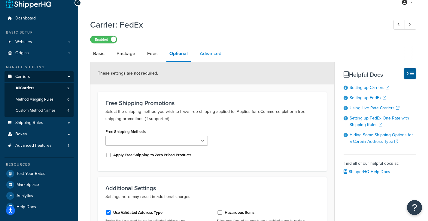
click at [211, 54] on link "Advanced" at bounding box center [211, 54] width 28 height 14
select select "false"
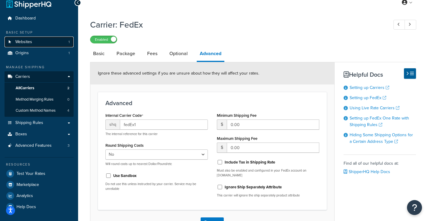
click at [32, 44] on link "Websites 1" at bounding box center [39, 42] width 69 height 11
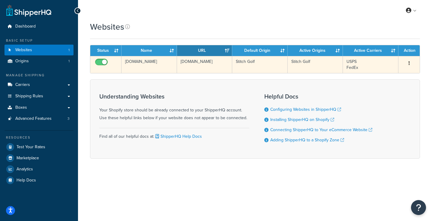
click at [161, 65] on td "[DOMAIN_NAME]" at bounding box center [150, 64] width 56 height 17
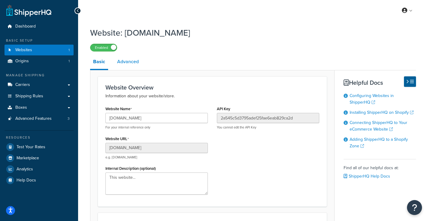
click at [117, 59] on link "Advanced" at bounding box center [128, 62] width 28 height 14
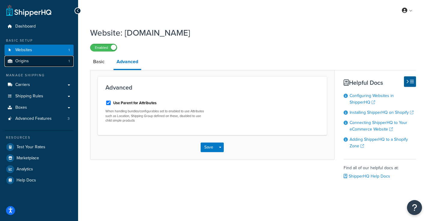
click at [27, 60] on span "Origins" at bounding box center [22, 61] width 14 height 5
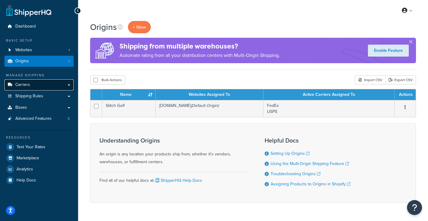
click at [29, 82] on link "Carriers" at bounding box center [39, 85] width 69 height 11
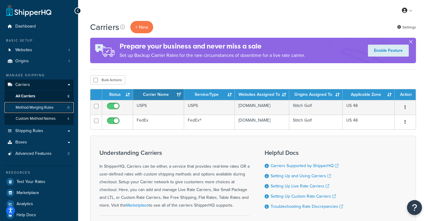
click at [32, 106] on span "Method Merging Rules" at bounding box center [35, 107] width 38 height 5
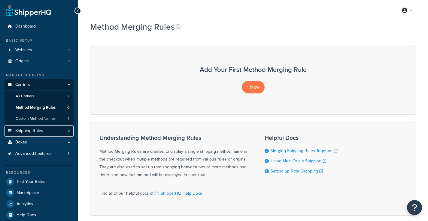
click at [33, 128] on link "Shipping Rules" at bounding box center [39, 131] width 69 height 11
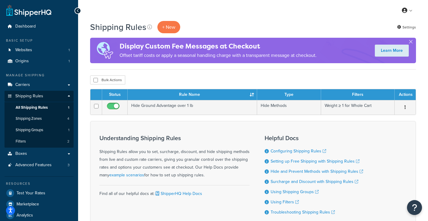
scroll to position [12, 0]
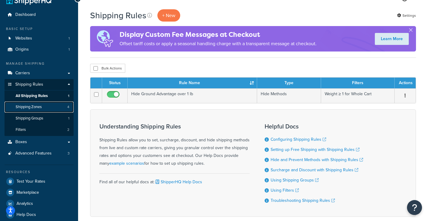
click at [41, 108] on span "Shipping Zones" at bounding box center [29, 107] width 26 height 5
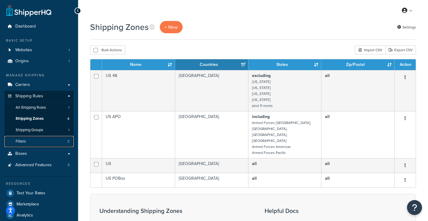
click at [32, 138] on link "Filters 2" at bounding box center [39, 141] width 69 height 11
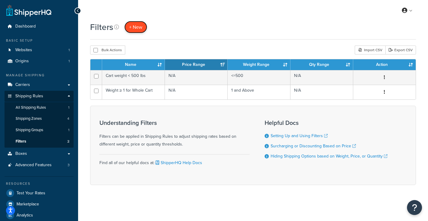
click at [139, 26] on span "+ New" at bounding box center [135, 27] width 13 height 7
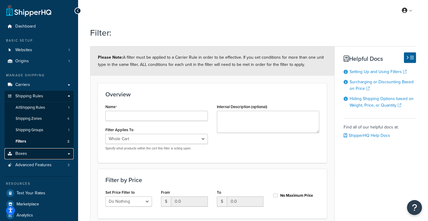
click at [29, 152] on link "Boxes" at bounding box center [39, 154] width 69 height 11
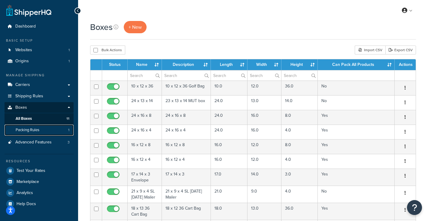
click at [33, 128] on span "Packing Rules" at bounding box center [28, 130] width 24 height 5
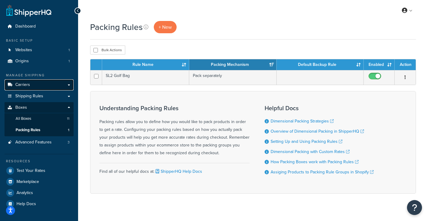
click at [32, 87] on link "Carriers" at bounding box center [39, 85] width 69 height 11
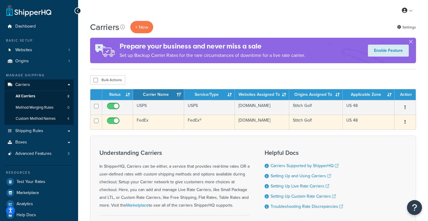
click at [406, 125] on button "button" at bounding box center [405, 123] width 8 height 10
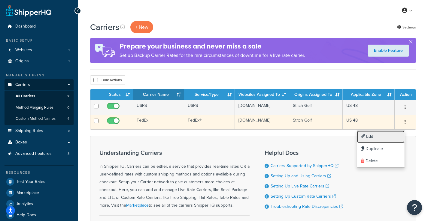
click at [392, 132] on link "Edit" at bounding box center [380, 137] width 47 height 12
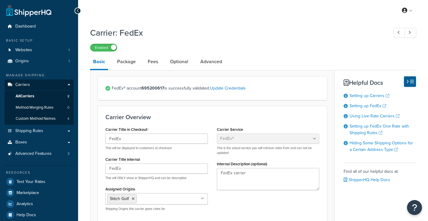
select select "fedEx"
select select "REGULAR_PICKUP"
select select "YOUR_PACKAGING"
click at [132, 66] on link "Package" at bounding box center [126, 62] width 25 height 14
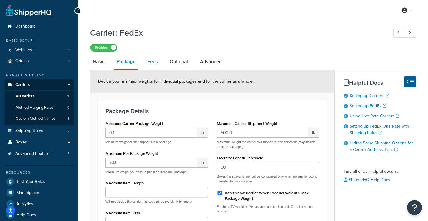
click at [152, 64] on link "Fees" at bounding box center [152, 62] width 16 height 14
select select "AFTER"
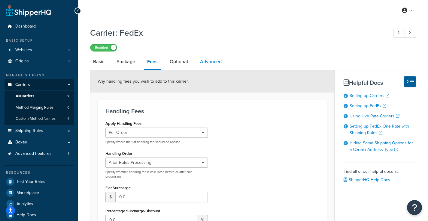
click at [208, 60] on link "Advanced" at bounding box center [211, 62] width 28 height 14
select select "false"
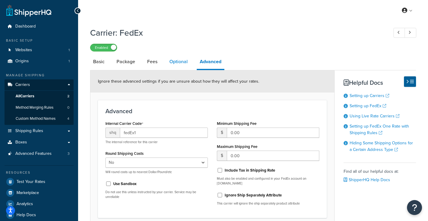
click at [179, 59] on link "Optional" at bounding box center [178, 62] width 24 height 14
select select "residential"
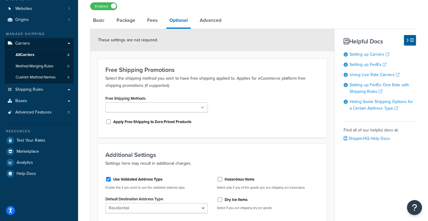
scroll to position [101, 0]
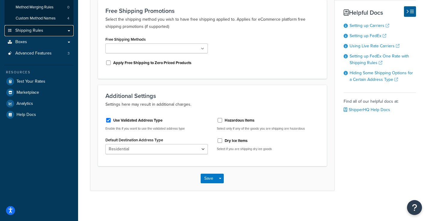
click at [29, 30] on span "Shipping Rules" at bounding box center [29, 30] width 28 height 5
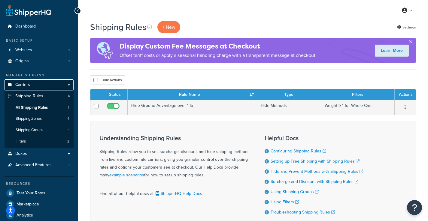
click at [53, 83] on link "Carriers" at bounding box center [39, 85] width 69 height 11
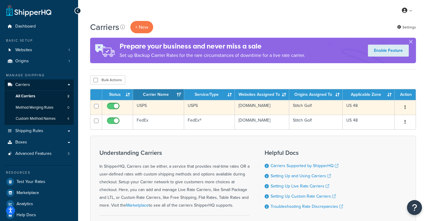
click at [405, 107] on icon "button" at bounding box center [404, 107] width 1 height 4
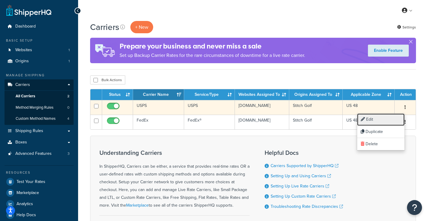
click at [383, 119] on link "Edit" at bounding box center [380, 120] width 47 height 12
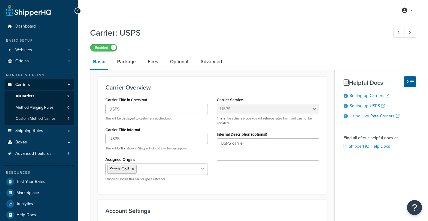
select select "usps"
select select "ONLINE"
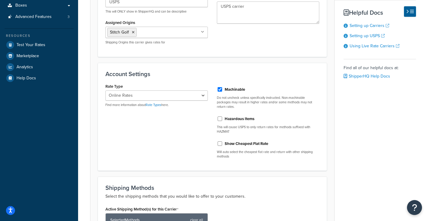
scroll to position [322, 0]
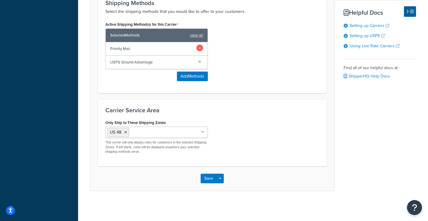
click at [200, 47] on link at bounding box center [199, 48] width 7 height 7
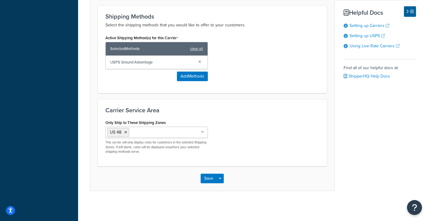
scroll to position [309, 0]
click at [211, 181] on button "Save" at bounding box center [208, 179] width 16 height 10
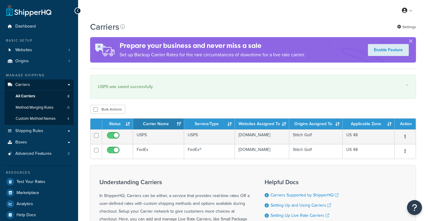
click at [209, 64] on div "Carriers Settings Prepare your business and never miss a sale Set up Backup Car…" at bounding box center [253, 45] width 326 height 48
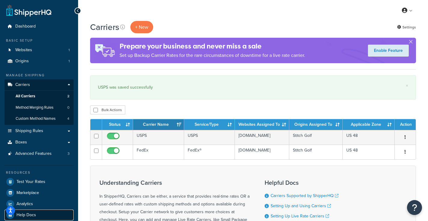
click at [35, 212] on link "Help Docs" at bounding box center [39, 215] width 69 height 11
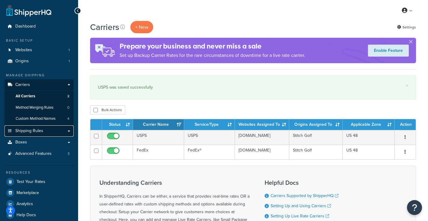
click at [49, 130] on link "Shipping Rules" at bounding box center [39, 131] width 69 height 11
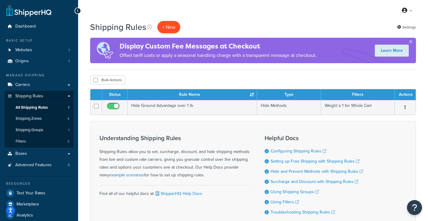
click at [176, 23] on p "+ New" at bounding box center [168, 27] width 23 height 12
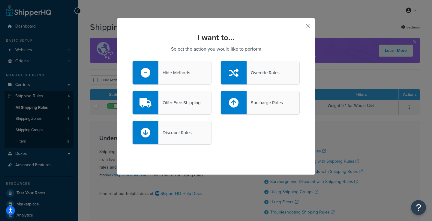
click at [183, 73] on div "Hide Methods" at bounding box center [174, 73] width 32 height 8
click at [0, 0] on input "Hide Methods" at bounding box center [0, 0] width 0 height 0
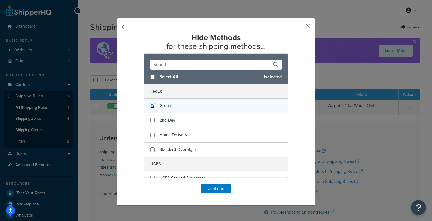
click at [150, 105] on input "checkbox" at bounding box center [152, 106] width 5 height 5
checkbox input "true"
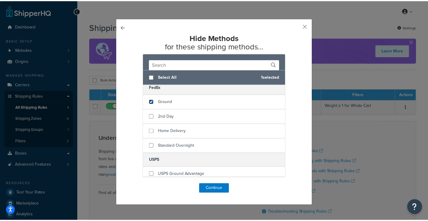
scroll to position [8, 0]
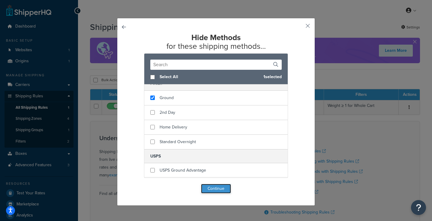
click at [212, 190] on button "Continue" at bounding box center [216, 189] width 30 height 10
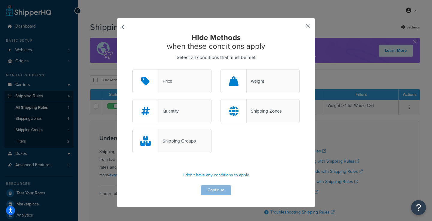
click at [238, 109] on div at bounding box center [234, 111] width 26 height 23
click at [0, 0] on input "Shipping Zones" at bounding box center [0, 0] width 0 height 0
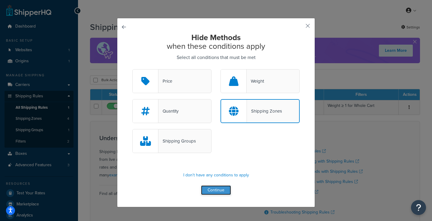
click at [217, 191] on button "Continue" at bounding box center [216, 191] width 30 height 10
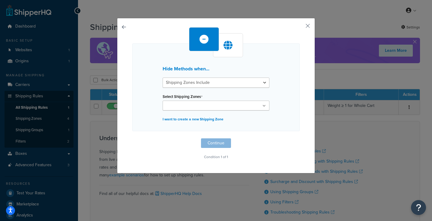
click at [194, 102] on ul at bounding box center [216, 106] width 107 height 10
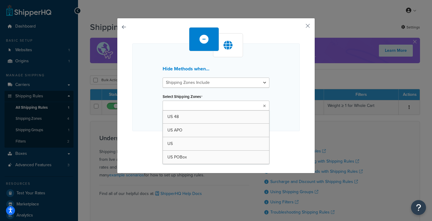
click at [228, 94] on div "Select Shipping Zones US 48 US APO US US POBox" at bounding box center [216, 101] width 107 height 18
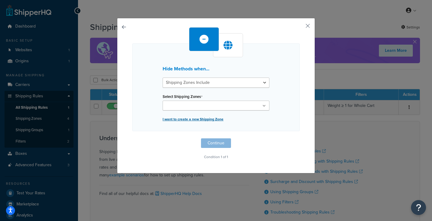
click at [188, 118] on p "I want to create a new Shipping Zone" at bounding box center [216, 119] width 107 height 8
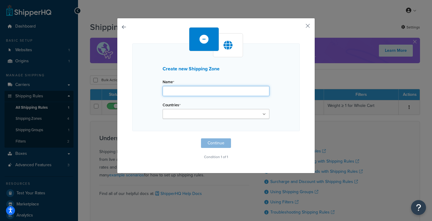
click at [189, 96] on input "Name" at bounding box center [216, 91] width 107 height 10
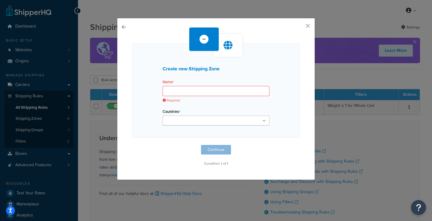
drag, startPoint x: 155, startPoint y: 82, endPoint x: 155, endPoint y: 87, distance: 5.4
click at [155, 82] on div "Create new Shipping Zone Name Required Countries United States United Kingdom A…" at bounding box center [215, 91] width 167 height 95
click at [132, 145] on button "button" at bounding box center [132, 145] width 0 height 0
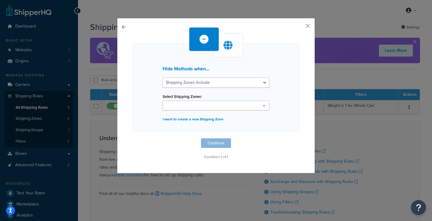
click at [132, 139] on button "button" at bounding box center [132, 139] width 0 height 0
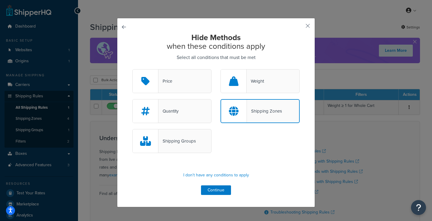
click at [168, 126] on div "Quantity Shipping Zones" at bounding box center [216, 114] width 176 height 30
click at [170, 138] on div "Shipping Groups" at bounding box center [177, 141] width 38 height 8
click at [0, 0] on input "Shipping Groups" at bounding box center [0, 0] width 0 height 0
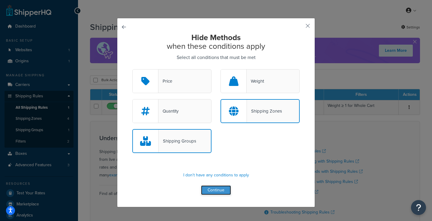
click at [218, 193] on button "Continue" at bounding box center [216, 191] width 30 height 10
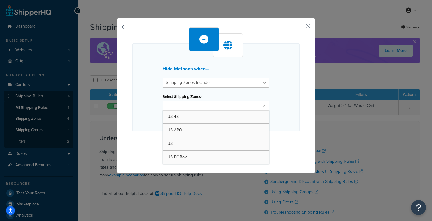
click at [200, 107] on input "Select Shipping Zones" at bounding box center [190, 106] width 53 height 7
click at [193, 94] on div "Select Shipping Zones US 48 US APO US US POBox" at bounding box center [216, 101] width 107 height 18
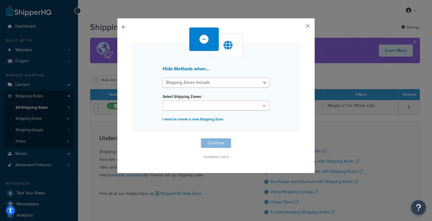
click at [132, 139] on button "button" at bounding box center [132, 139] width 0 height 0
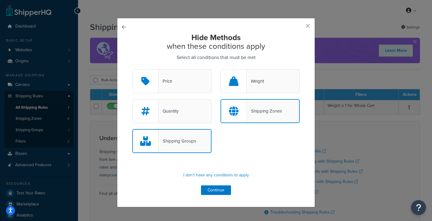
click at [265, 114] on div "Shipping Zones" at bounding box center [264, 111] width 35 height 8
click at [0, 0] on input "Shipping Zones" at bounding box center [0, 0] width 0 height 0
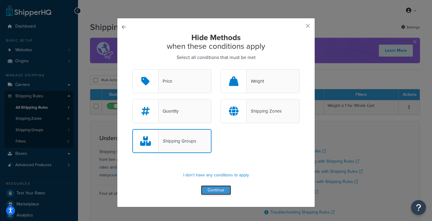
click at [220, 188] on button "Continue" at bounding box center [216, 191] width 30 height 10
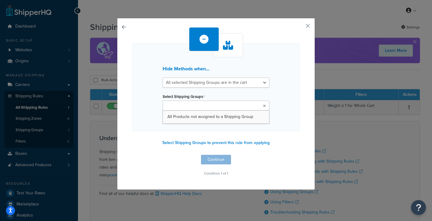
click at [224, 105] on ul at bounding box center [216, 106] width 107 height 10
click at [228, 94] on div "Select Shipping Groups All Products not assigned to a Shipping Group" at bounding box center [216, 101] width 107 height 18
click at [308, 23] on div "Hide Methods when... All selected Shipping Groups are in the cart Any selected …" at bounding box center [216, 104] width 198 height 172
click at [300, 27] on button "button" at bounding box center [299, 28] width 2 height 2
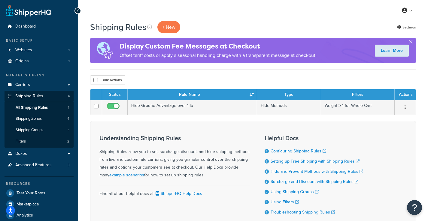
click at [228, 74] on div "Shipping Rules + New Settings Display Custom Fee Messages at Checkout Offset ta…" at bounding box center [253, 135] width 350 height 229
click at [42, 119] on link "Shipping Zones 4" at bounding box center [39, 118] width 69 height 11
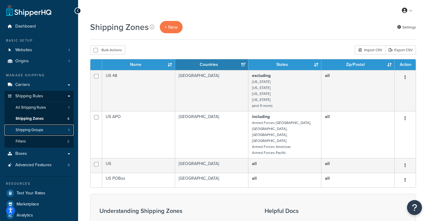
click at [37, 131] on span "Shipping Groups" at bounding box center [30, 130] width 28 height 5
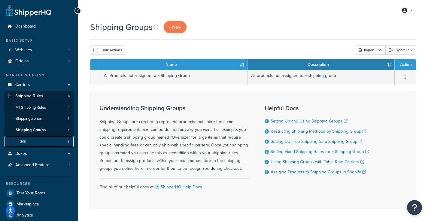
click at [32, 142] on link "Filters 2" at bounding box center [39, 141] width 69 height 11
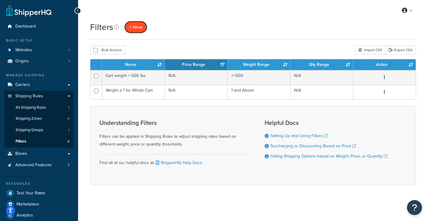
click at [137, 28] on span "+ New" at bounding box center [135, 27] width 13 height 7
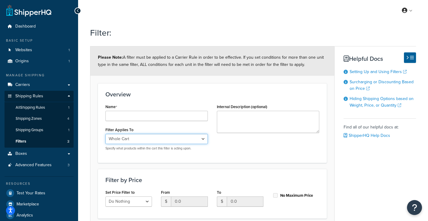
click at [133, 135] on select "Whole Cart Everything in Shipping Group Everything at Origin Each Item within S…" at bounding box center [156, 139] width 102 height 10
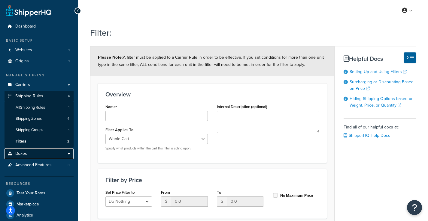
click at [31, 151] on link "Boxes" at bounding box center [39, 154] width 69 height 11
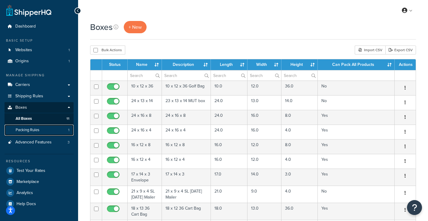
click at [35, 132] on span "Packing Rules" at bounding box center [28, 130] width 24 height 5
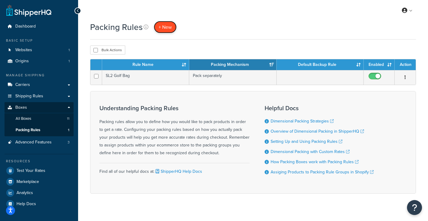
click at [160, 27] on span "+ New" at bounding box center [164, 27] width 13 height 7
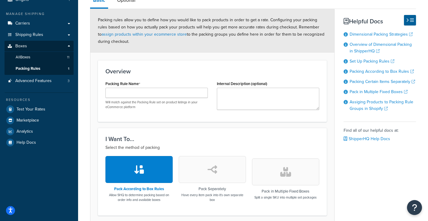
scroll to position [116, 0]
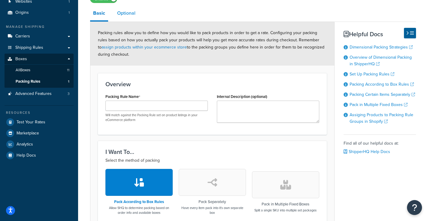
click at [132, 17] on link "Optional" at bounding box center [126, 13] width 24 height 14
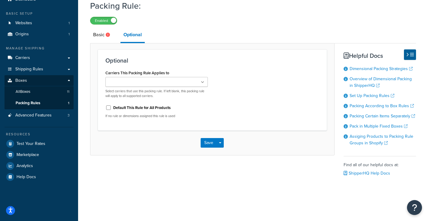
scroll to position [27, 0]
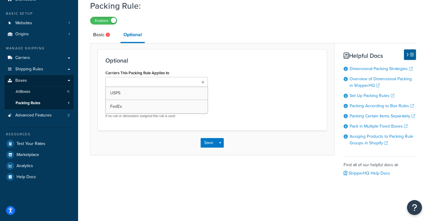
click at [169, 80] on ul at bounding box center [156, 82] width 102 height 10
click at [171, 62] on h3 "Optional" at bounding box center [212, 60] width 214 height 7
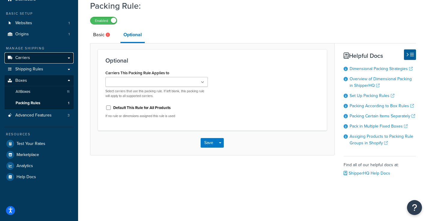
click at [50, 59] on link "Carriers" at bounding box center [39, 58] width 69 height 11
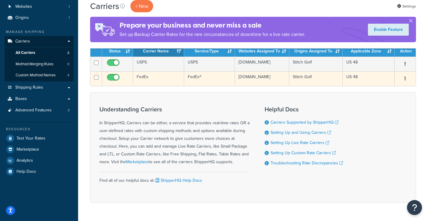
scroll to position [30, 0]
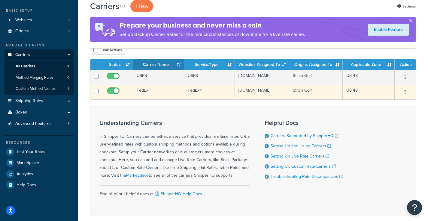
click at [399, 97] on div "Edit Duplicate [GEOGRAPHIC_DATA]" at bounding box center [405, 93] width 14 height 10
click at [407, 93] on button "button" at bounding box center [405, 93] width 8 height 10
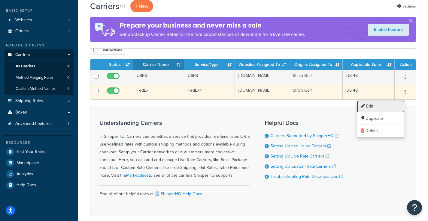
click at [394, 102] on link "Edit" at bounding box center [380, 107] width 47 height 12
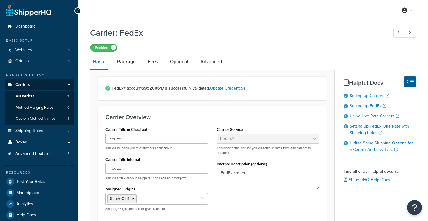
select select "fedEx"
select select "REGULAR_PICKUP"
select select "YOUR_PACKAGING"
click at [130, 62] on link "Package" at bounding box center [126, 62] width 25 height 14
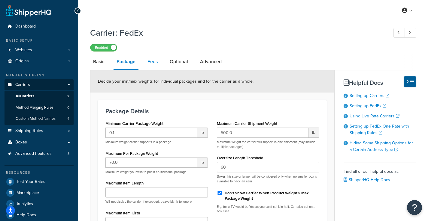
click at [157, 63] on link "Fees" at bounding box center [152, 62] width 16 height 14
select select "AFTER"
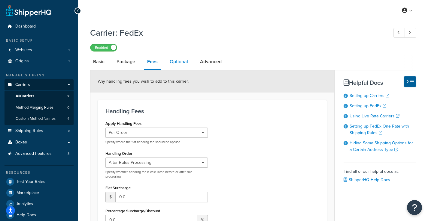
click at [180, 60] on link "Optional" at bounding box center [179, 62] width 24 height 14
select select "residential"
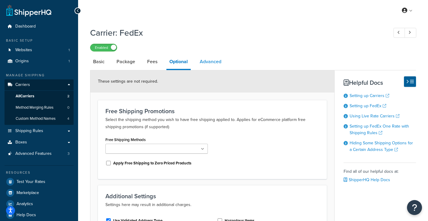
click at [210, 63] on link "Advanced" at bounding box center [211, 62] width 28 height 14
select select "false"
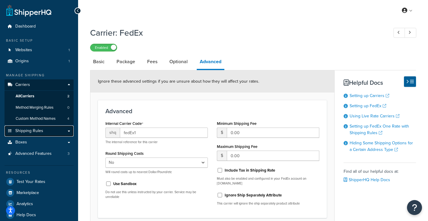
click at [33, 133] on span "Shipping Rules" at bounding box center [29, 131] width 28 height 5
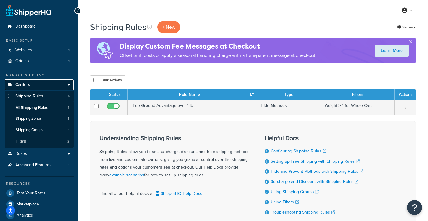
click at [38, 85] on link "Carriers" at bounding box center [39, 85] width 69 height 11
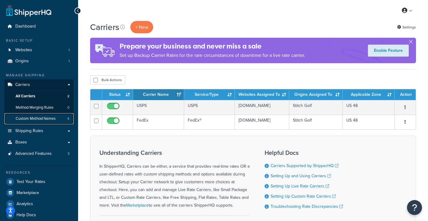
click at [37, 116] on link "Custom Method Names 4" at bounding box center [39, 118] width 69 height 11
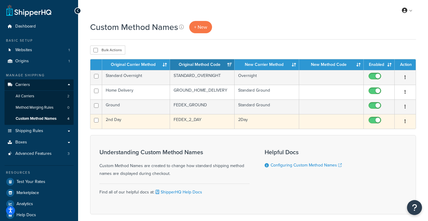
click at [407, 124] on button "button" at bounding box center [405, 122] width 8 height 10
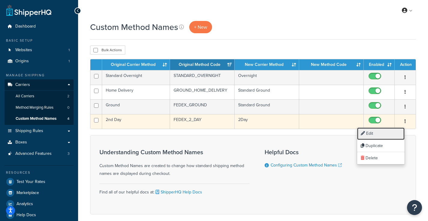
click at [389, 133] on link "Edit" at bounding box center [380, 134] width 47 height 12
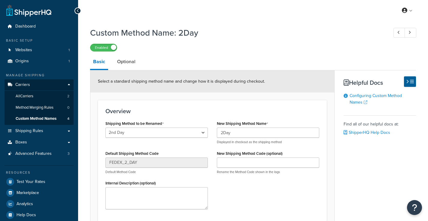
select select "711169"
click at [257, 128] on div "New Shipping Method Name 2Day Displayed in checkout as the shipping method" at bounding box center [268, 131] width 102 height 25
click at [256, 134] on input "2Day" at bounding box center [268, 133] width 102 height 10
type input "2nd Day"
drag, startPoint x: 286, startPoint y: 64, endPoint x: 173, endPoint y: 122, distance: 127.2
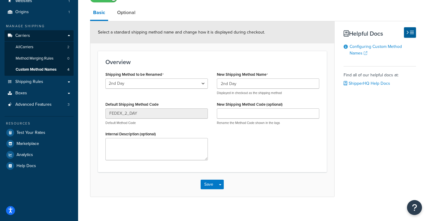
scroll to position [55, 0]
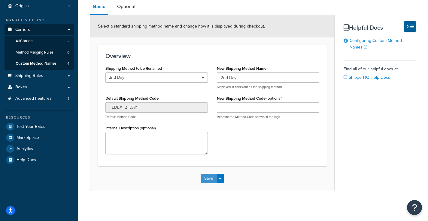
click at [208, 175] on button "Save" at bounding box center [208, 179] width 16 height 10
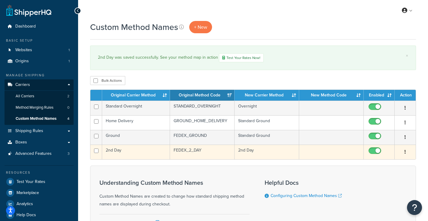
click at [157, 150] on td "2nd Day" at bounding box center [136, 152] width 68 height 15
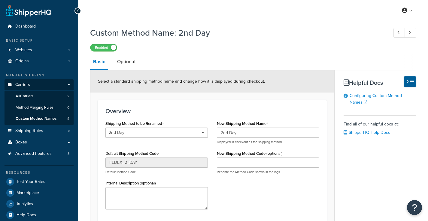
select select "711169"
click at [189, 110] on h3 "Overview" at bounding box center [212, 111] width 214 height 7
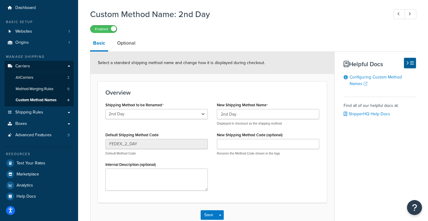
scroll to position [55, 0]
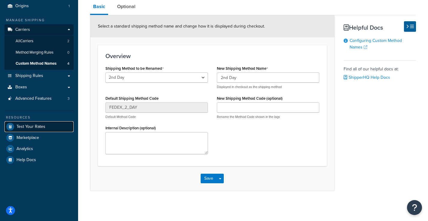
click at [28, 125] on span "Test Your Rates" at bounding box center [31, 127] width 29 height 5
click at [205, 179] on button "Save" at bounding box center [208, 179] width 16 height 10
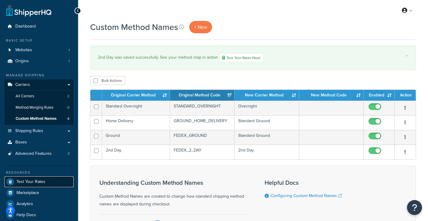
click at [33, 186] on link "Test Your Rates" at bounding box center [39, 182] width 69 height 11
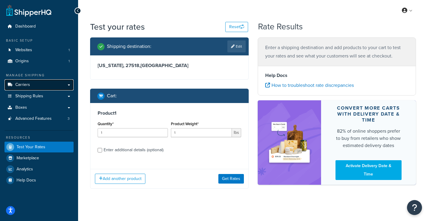
click at [62, 85] on link "Carriers" at bounding box center [39, 85] width 69 height 11
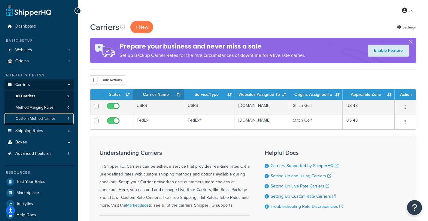
click at [60, 116] on link "Custom Method Names 4" at bounding box center [39, 118] width 69 height 11
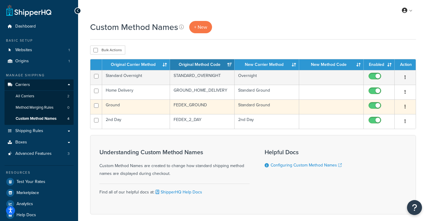
click at [404, 108] on icon "button" at bounding box center [404, 107] width 1 height 4
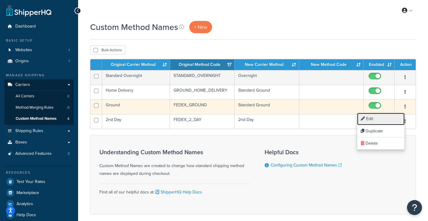
click at [384, 116] on link "Edit" at bounding box center [380, 119] width 47 height 12
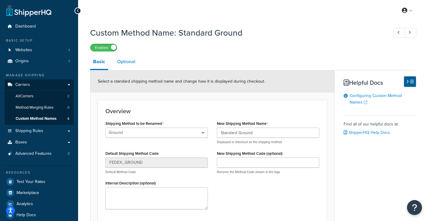
click at [123, 65] on link "Optional" at bounding box center [126, 62] width 24 height 14
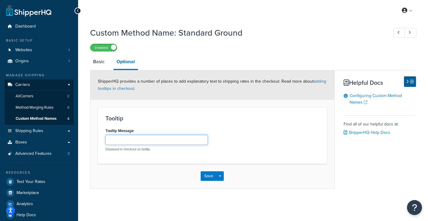
click at [145, 139] on input "Tooltip Message" at bounding box center [156, 140] width 102 height 10
type input "5-7 Transit days"
click at [204, 175] on button "Save" at bounding box center [208, 177] width 16 height 10
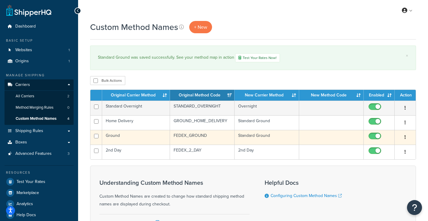
click at [405, 138] on icon "button" at bounding box center [404, 137] width 1 height 4
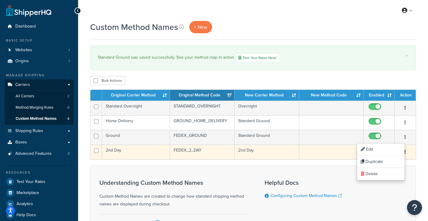
click at [369, 149] on input "checkbox" at bounding box center [375, 153] width 17 height 8
checkbox input "false"
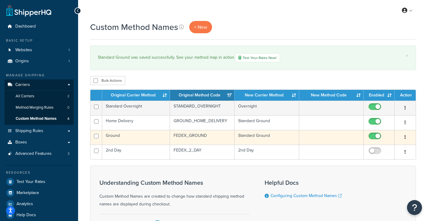
click at [405, 136] on icon "button" at bounding box center [404, 137] width 1 height 4
click at [379, 148] on link "Edit" at bounding box center [380, 150] width 47 height 12
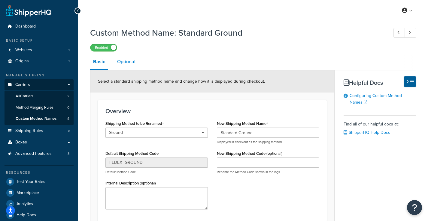
click at [117, 61] on link "Optional" at bounding box center [126, 62] width 24 height 14
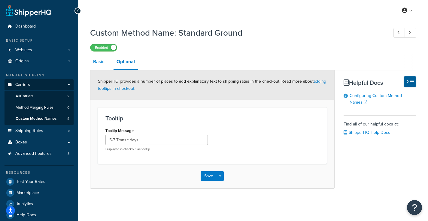
click at [101, 63] on link "Basic" at bounding box center [98, 62] width 17 height 14
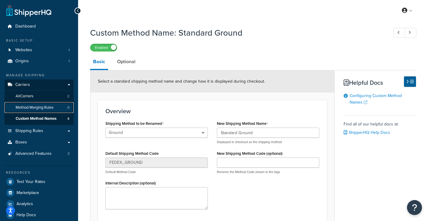
click at [33, 111] on link "Method Merging Rules 0" at bounding box center [39, 107] width 69 height 11
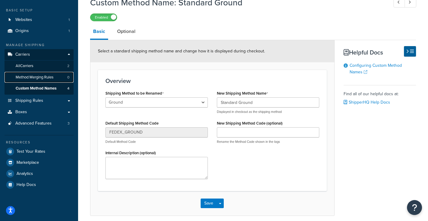
scroll to position [55, 0]
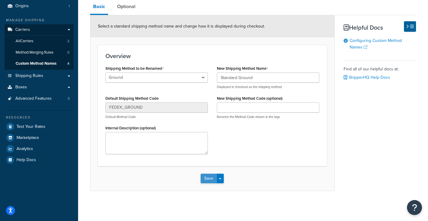
click at [208, 180] on button "Save" at bounding box center [208, 179] width 16 height 10
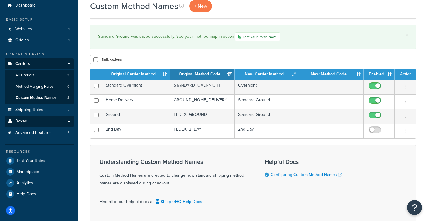
scroll to position [45, 0]
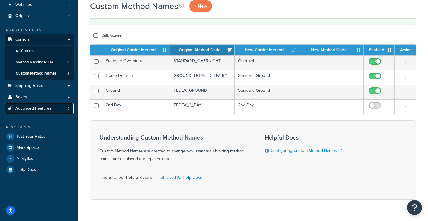
click at [33, 107] on span "Advanced Features" at bounding box center [33, 108] width 36 height 5
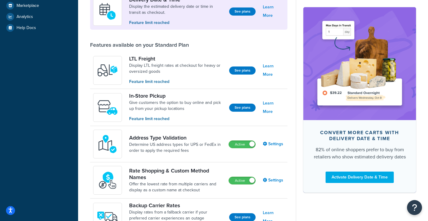
scroll to position [258, 0]
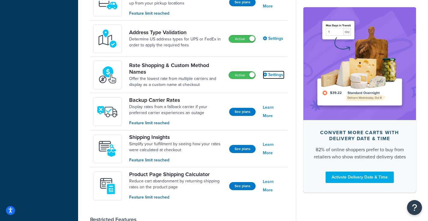
click at [281, 73] on link "Settings" at bounding box center [274, 75] width 22 height 8
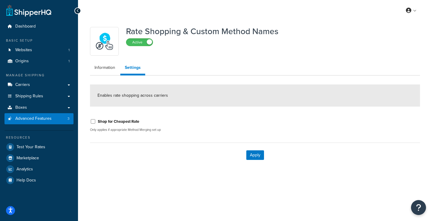
click at [94, 125] on div "Shop for Cheapest Rate" at bounding box center [170, 121] width 161 height 9
click at [92, 122] on input "Shop for Cheapest Rate" at bounding box center [93, 121] width 6 height 5
checkbox input "true"
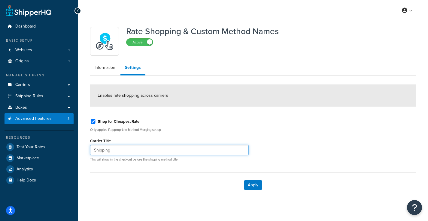
click at [113, 152] on input "Shipping" at bounding box center [169, 150] width 158 height 10
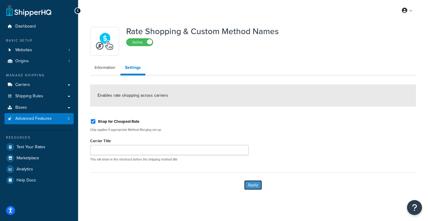
drag, startPoint x: 258, startPoint y: 184, endPoint x: 255, endPoint y: 187, distance: 4.5
click at [257, 184] on button "Apply" at bounding box center [253, 186] width 18 height 10
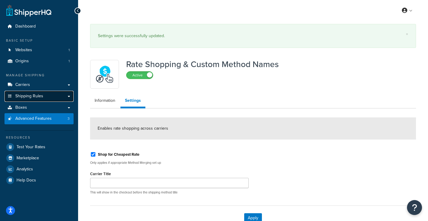
click at [46, 91] on link "Shipping Rules" at bounding box center [39, 96] width 69 height 11
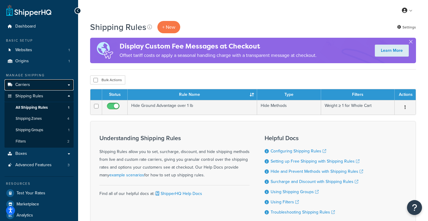
click at [43, 85] on link "Carriers" at bounding box center [39, 85] width 69 height 11
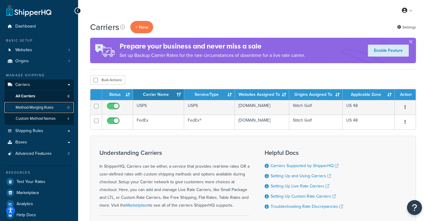
click at [36, 110] on span "Method Merging Rules" at bounding box center [35, 107] width 38 height 5
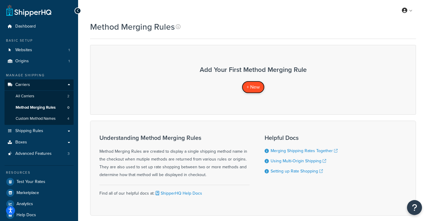
click at [254, 85] on span "+ New" at bounding box center [252, 87] width 13 height 7
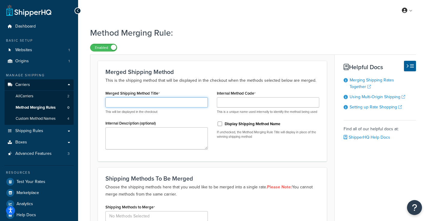
click at [151, 102] on input "Merged Shipping Method Title" at bounding box center [156, 103] width 102 height 10
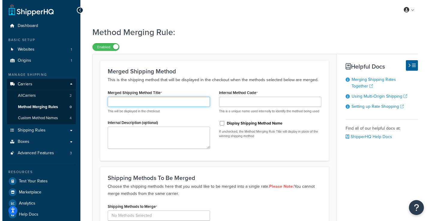
scroll to position [79, 0]
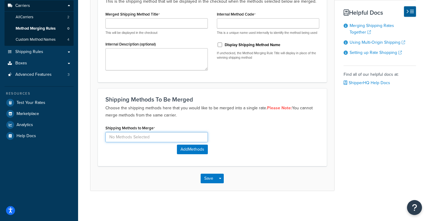
click at [154, 139] on div "Shipping Methods to Merge" at bounding box center [156, 133] width 102 height 19
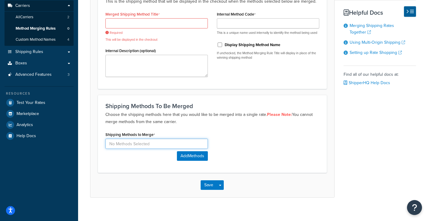
click at [143, 146] on input at bounding box center [156, 144] width 102 height 10
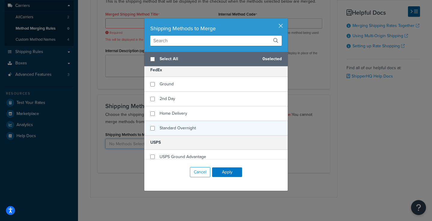
scroll to position [8, 0]
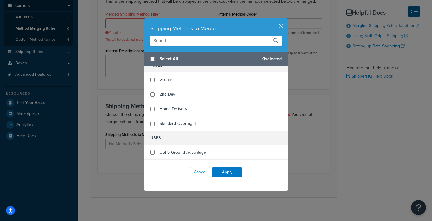
click at [282, 24] on div "Shipping Methods to Merge" at bounding box center [215, 35] width 143 height 34
click at [286, 20] on button "button" at bounding box center [287, 19] width 2 height 2
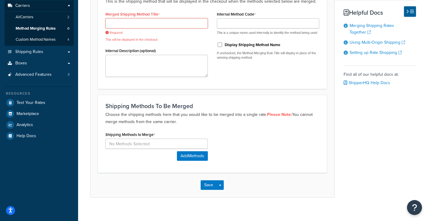
click at [133, 28] on input "Merged Shipping Method Title" at bounding box center [156, 23] width 102 height 10
type input "t"
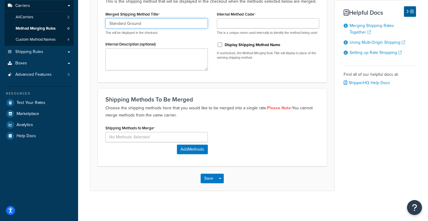
type input "Standard Ground"
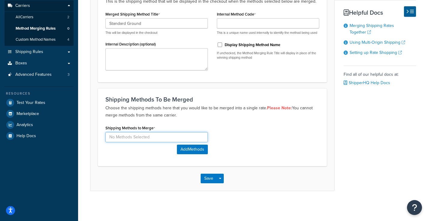
click at [140, 136] on input at bounding box center [156, 137] width 102 height 10
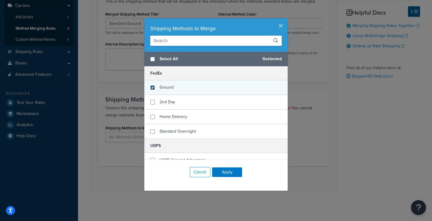
click at [151, 88] on input "checkbox" at bounding box center [152, 88] width 5 height 5
checkbox input "true"
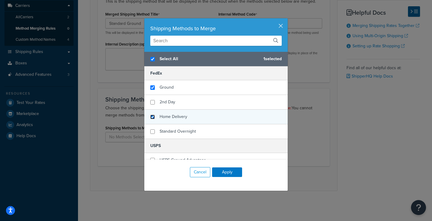
checkbox input "true"
click at [151, 117] on input "checkbox" at bounding box center [152, 117] width 5 height 5
checkbox input "true"
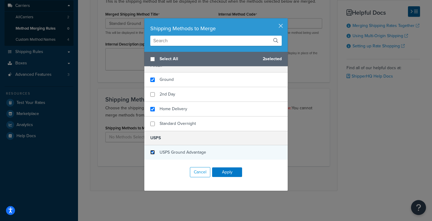
checkbox input "false"
click at [150, 154] on input "checkbox" at bounding box center [152, 152] width 5 height 5
checkbox input "true"
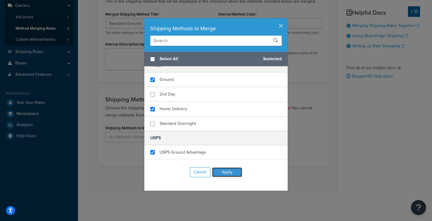
click at [236, 170] on button "Apply" at bounding box center [227, 173] width 30 height 10
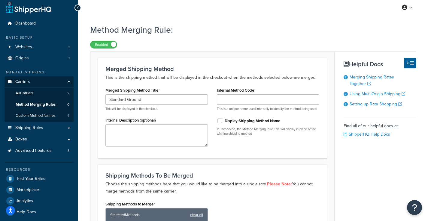
scroll to position [0, 0]
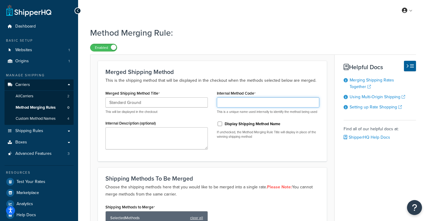
click at [235, 105] on input "Internal Method Code" at bounding box center [268, 103] width 102 height 10
type input "Standard Ground"
click at [231, 66] on div "Merged Shipping Method This is the shipping method that will be displayed in th…" at bounding box center [212, 111] width 229 height 101
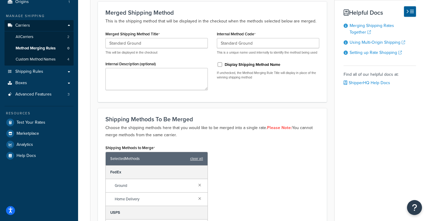
scroll to position [150, 0]
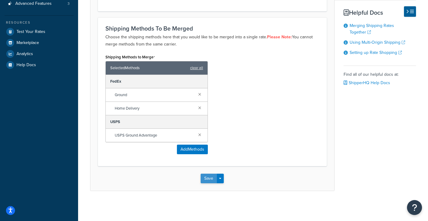
click at [209, 179] on button "Save" at bounding box center [208, 179] width 16 height 10
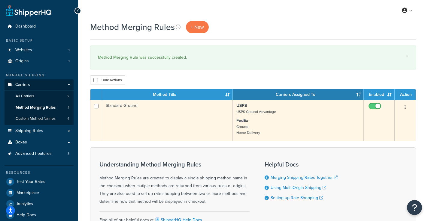
click at [404, 110] on button "button" at bounding box center [405, 108] width 8 height 10
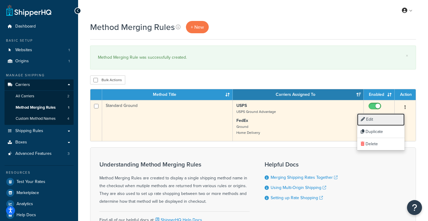
click at [390, 115] on link "Edit" at bounding box center [380, 120] width 47 height 12
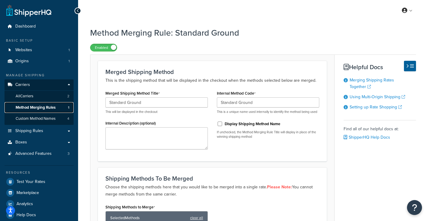
click at [40, 106] on span "Method Merging Rules" at bounding box center [36, 107] width 40 height 5
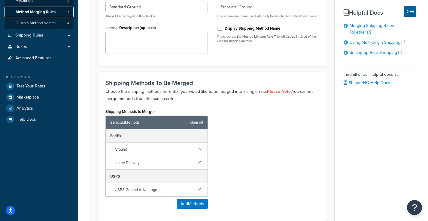
scroll to position [150, 0]
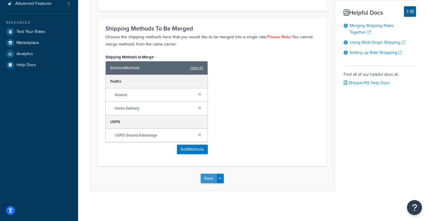
click at [206, 178] on button "Save" at bounding box center [208, 179] width 16 height 10
